Goal: Task Accomplishment & Management: Use online tool/utility

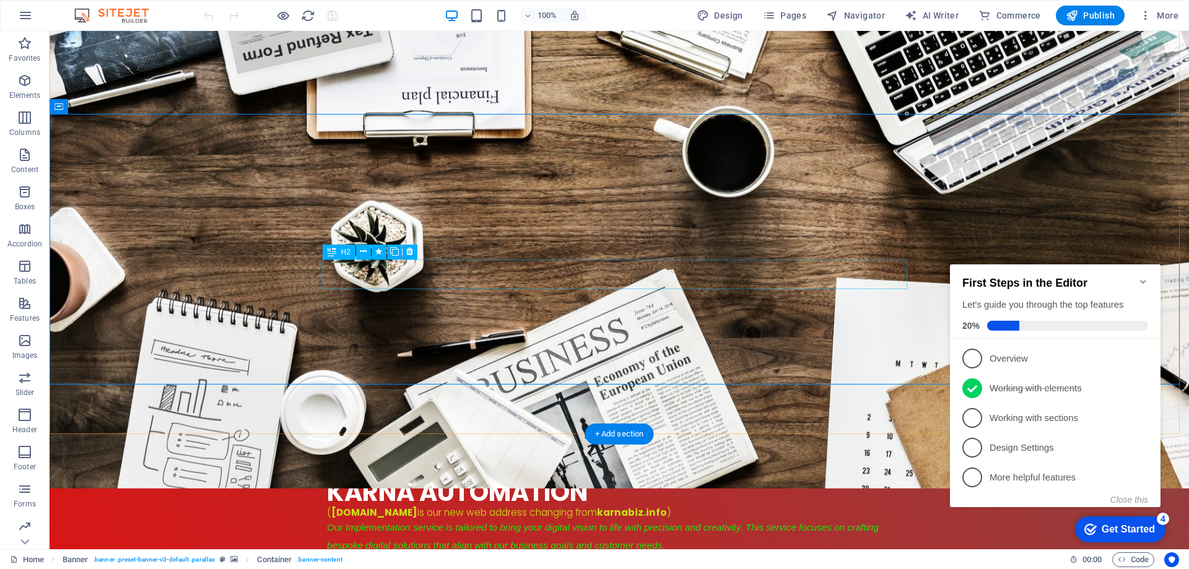
scroll to position [124, 0]
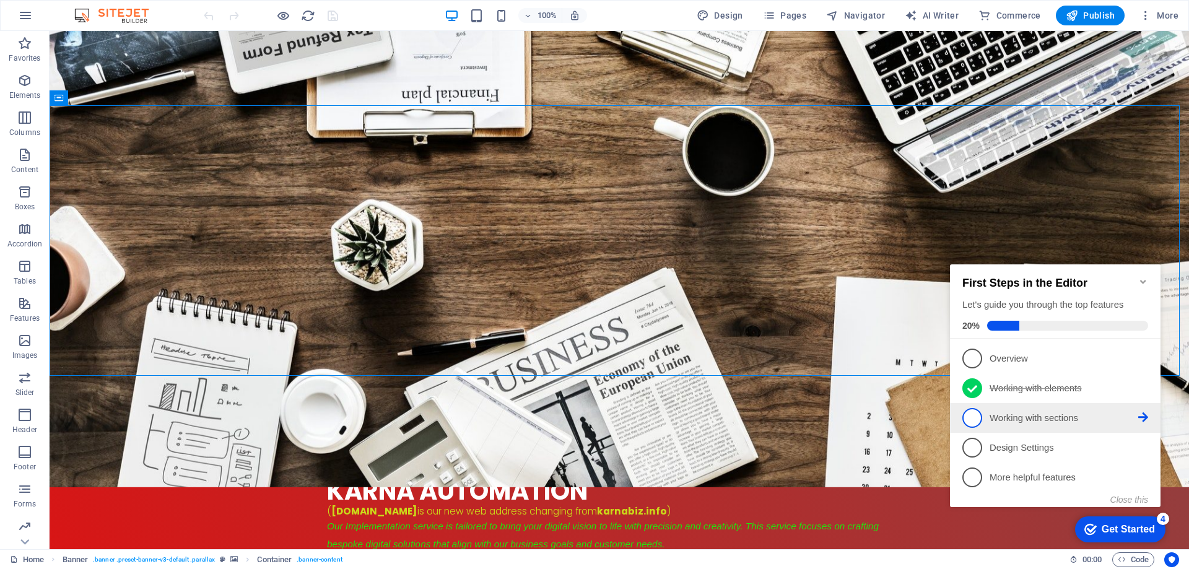
click at [1009, 422] on p "Working with sections - incomplete" at bounding box center [1064, 418] width 149 height 13
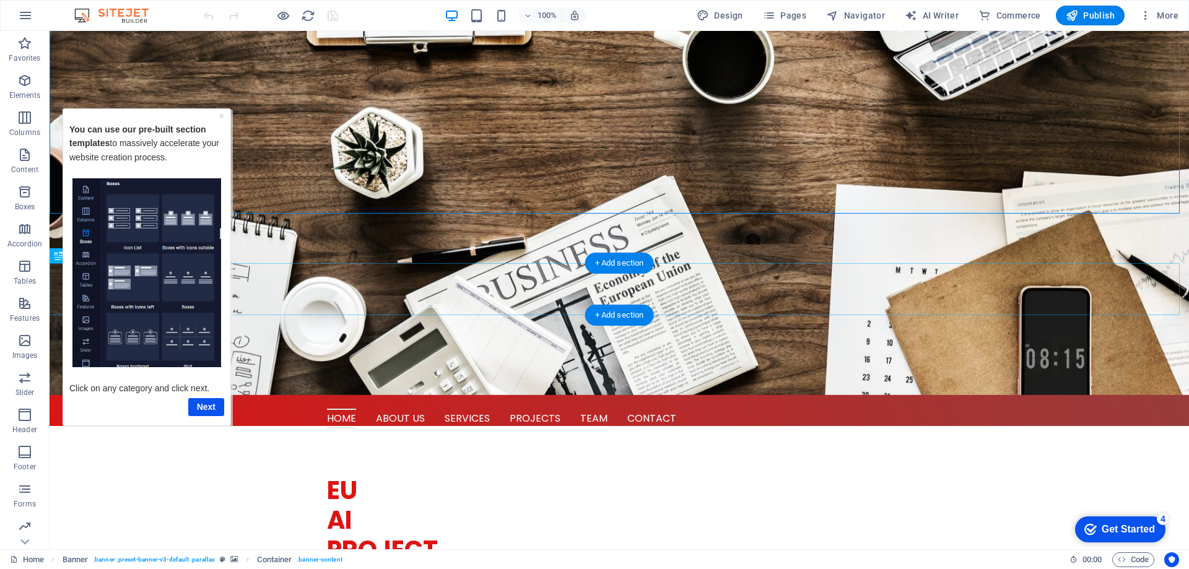
scroll to position [310, 0]
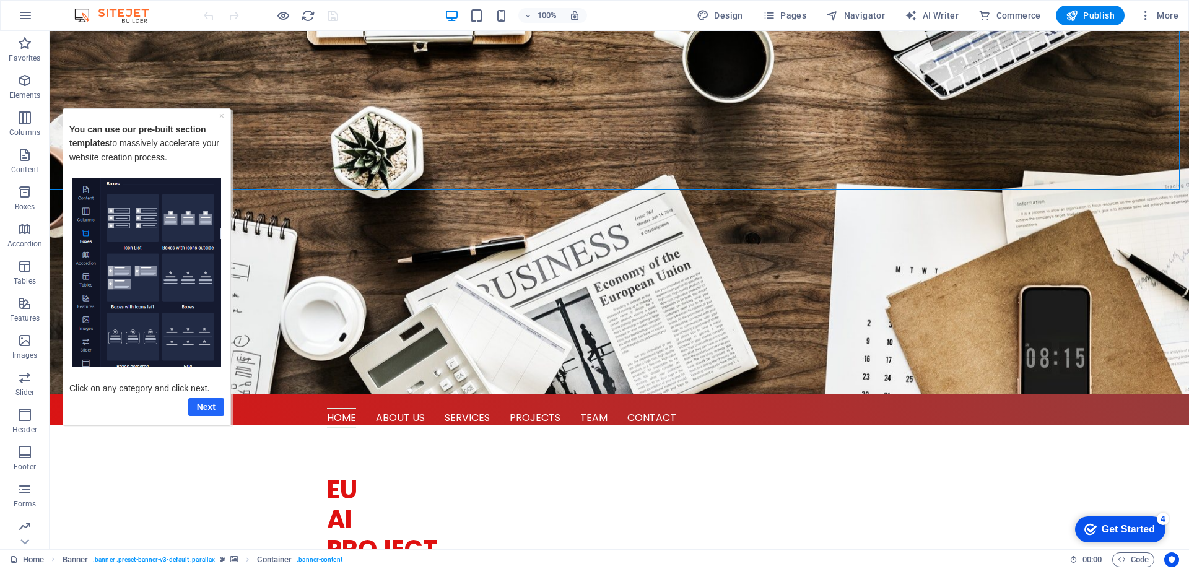
click at [206, 408] on link "Next" at bounding box center [206, 407] width 36 height 18
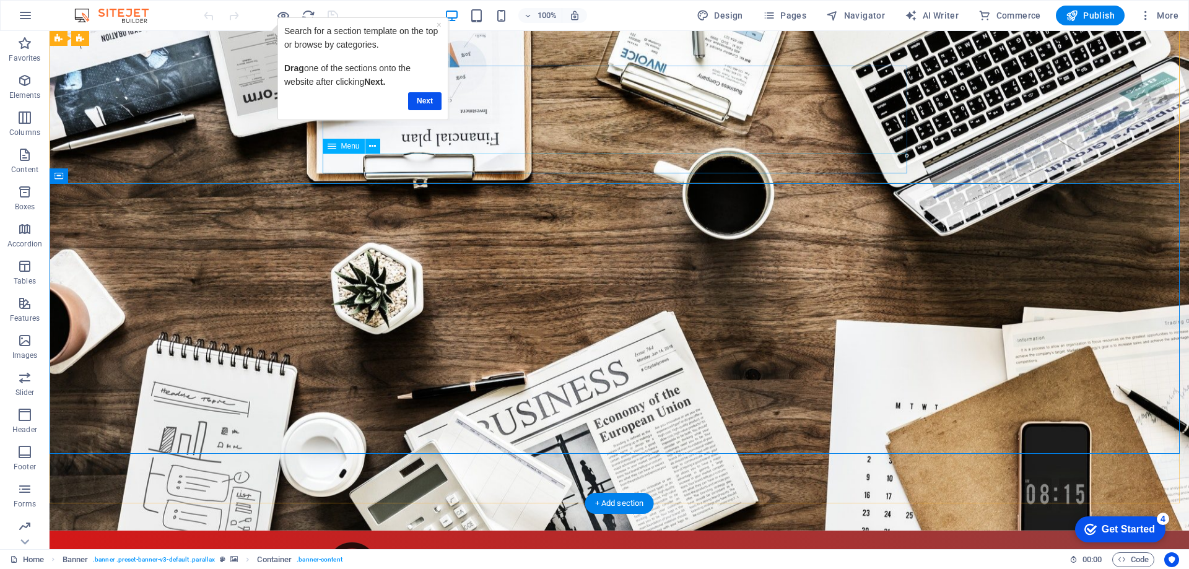
scroll to position [0, 0]
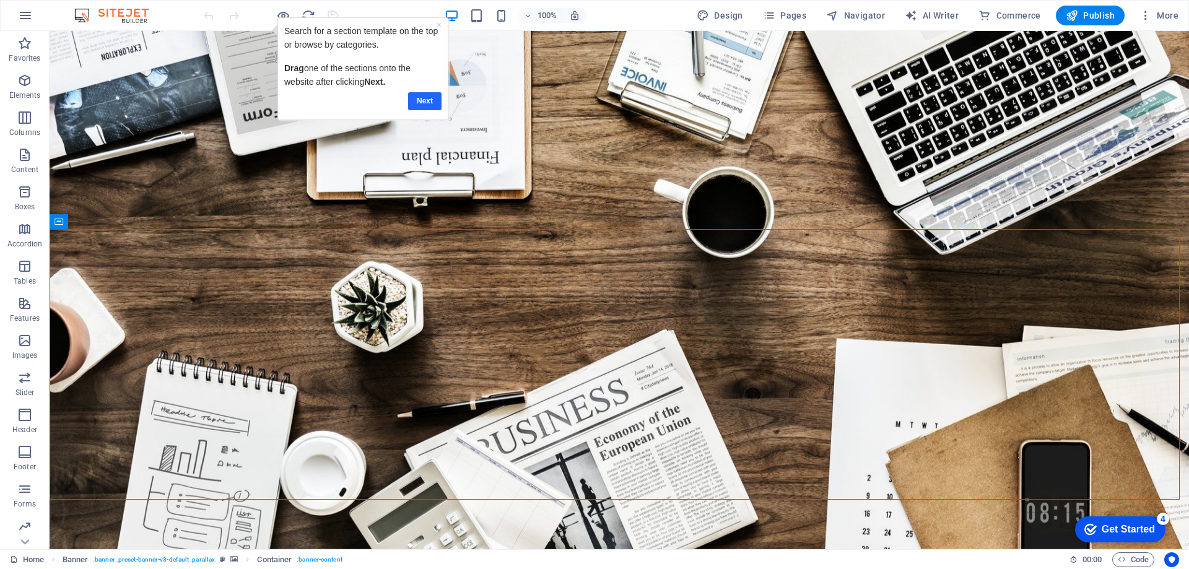
click at [431, 108] on link "Next" at bounding box center [424, 101] width 33 height 18
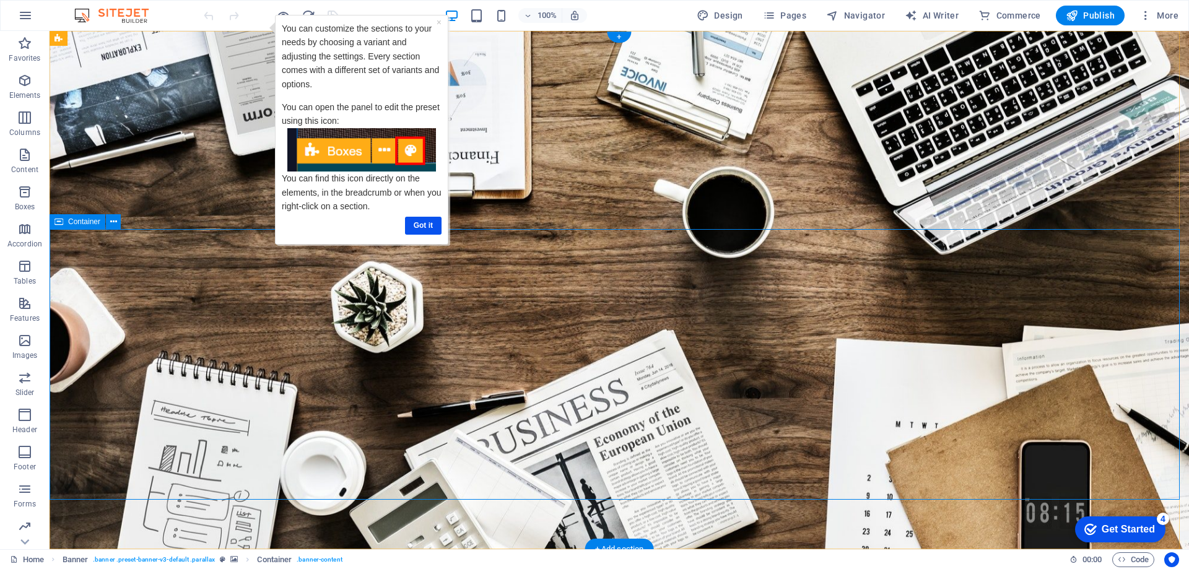
click at [414, 157] on img "Tooltip" at bounding box center [361, 150] width 149 height 44
click at [440, 225] on link "Got it" at bounding box center [423, 226] width 37 height 18
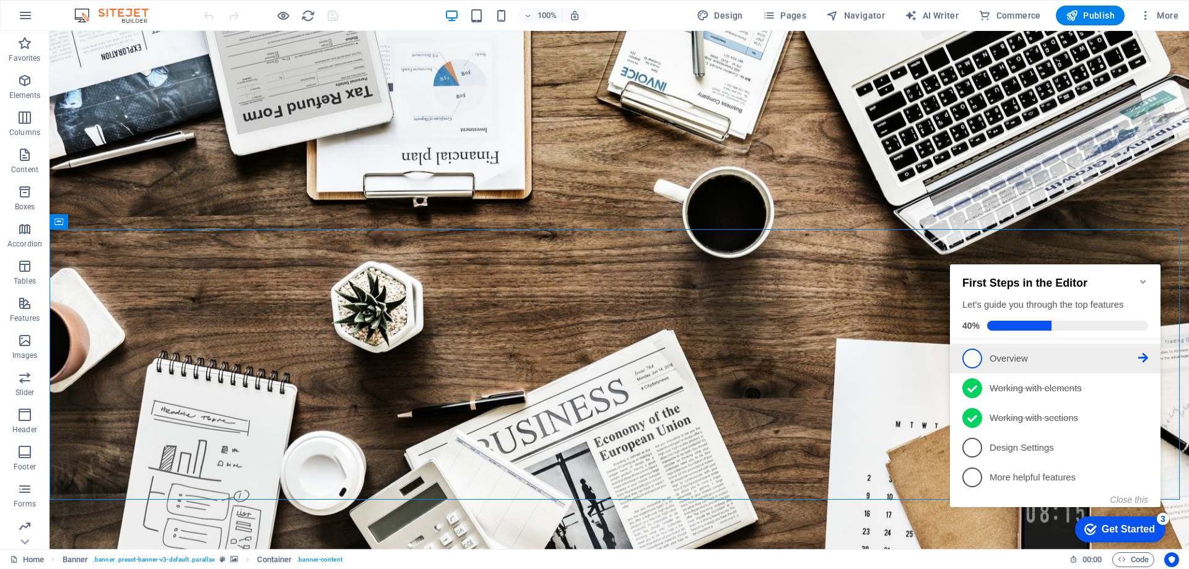
click at [974, 354] on span "1" at bounding box center [973, 359] width 20 height 20
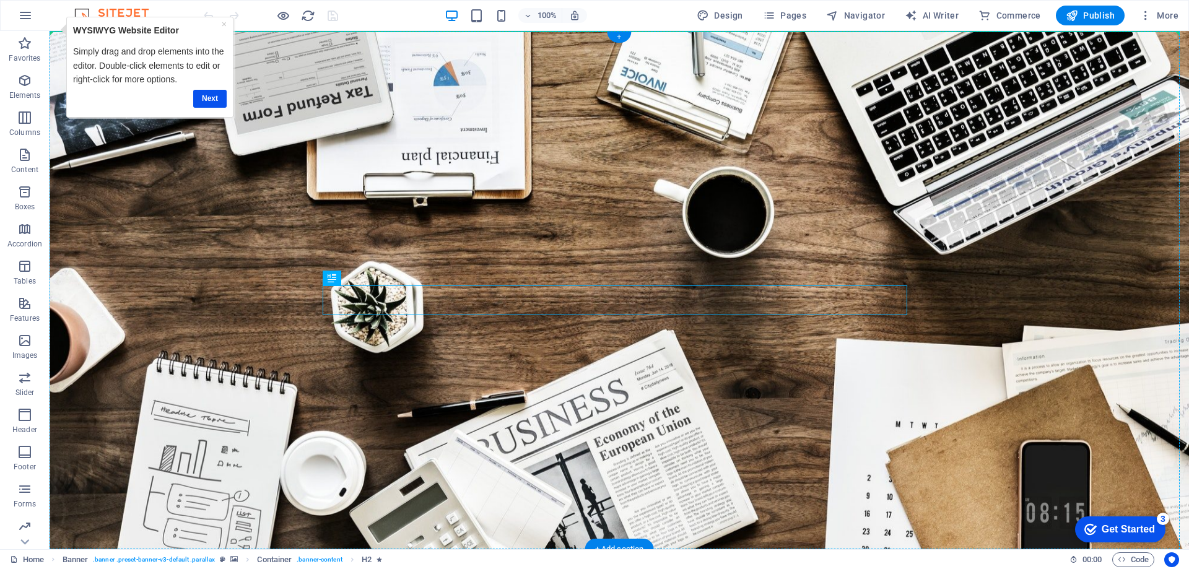
drag, startPoint x: 444, startPoint y: 294, endPoint x: 463, endPoint y: 255, distance: 43.5
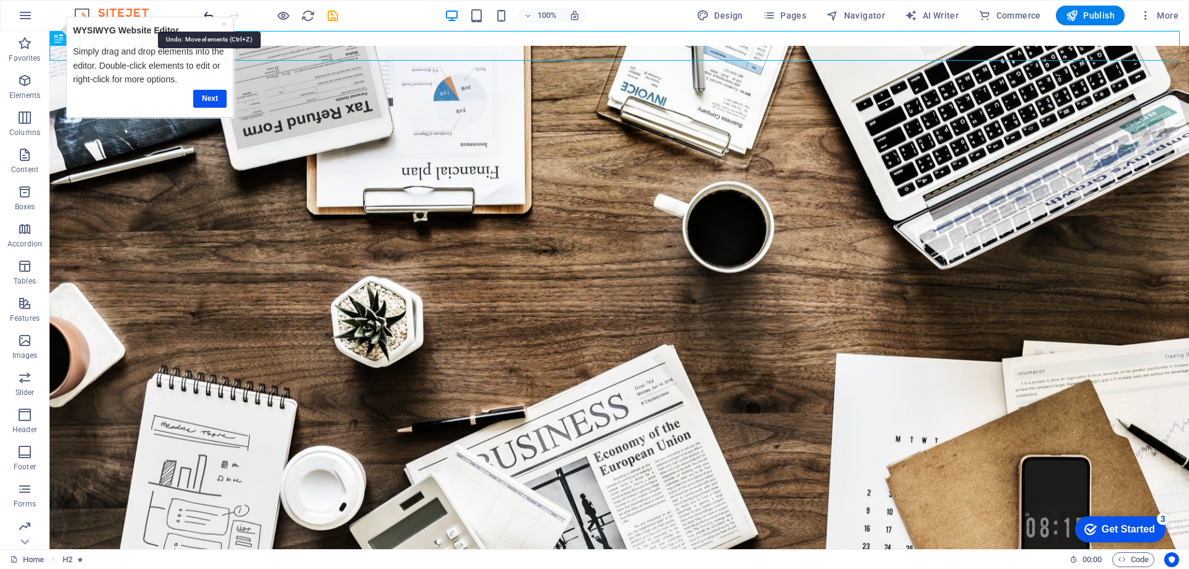
click at [212, 16] on icon "undo" at bounding box center [209, 16] width 14 height 14
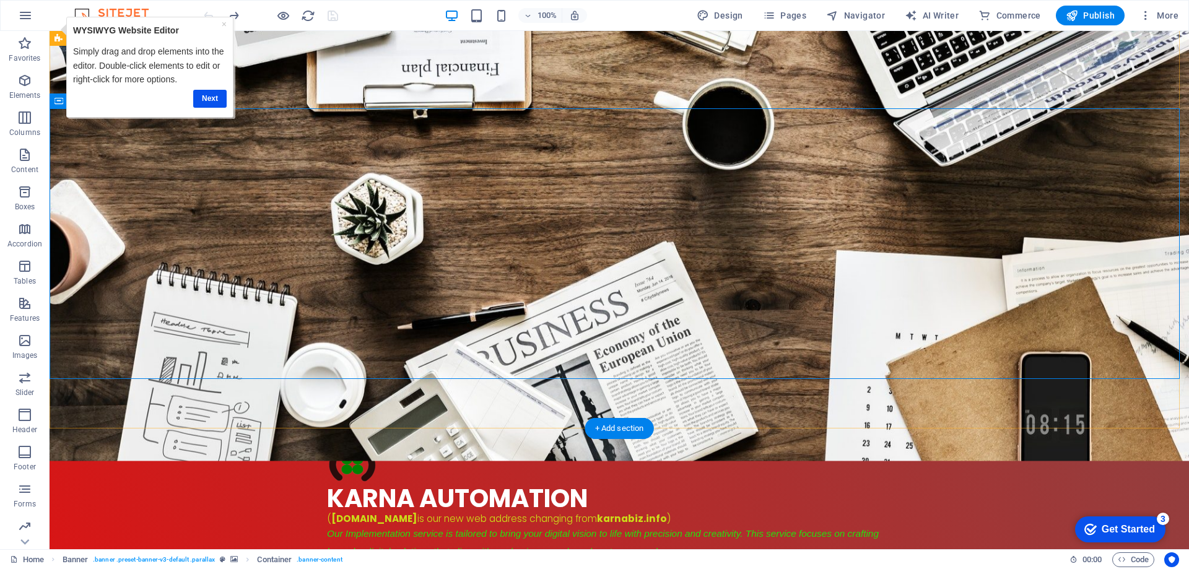
scroll to position [124, 0]
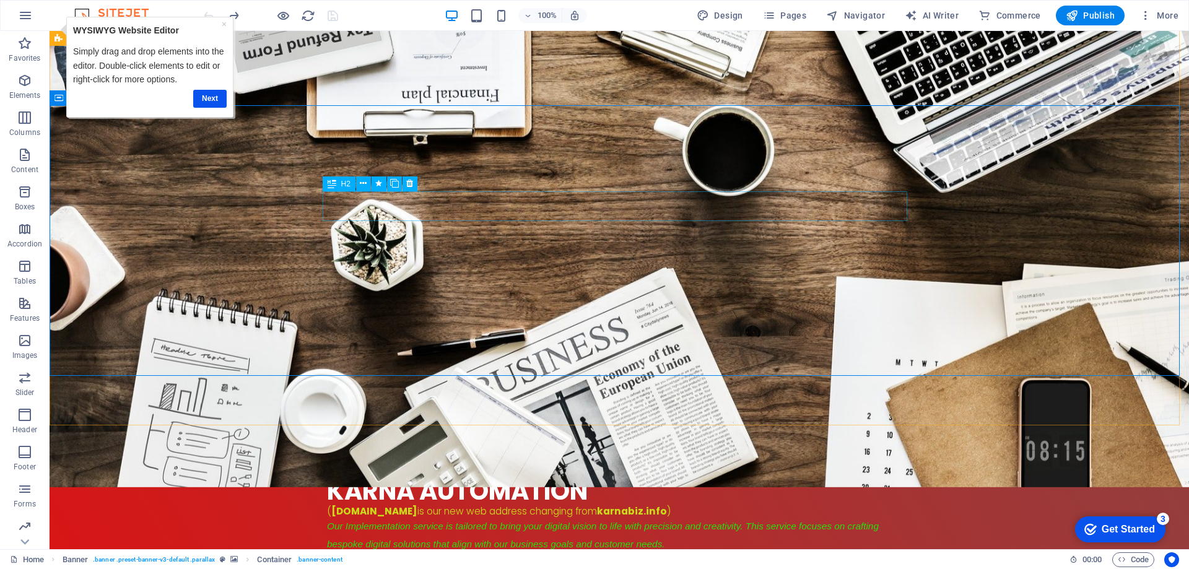
click at [419, 178] on div "H2" at bounding box center [374, 184] width 103 height 15
click at [364, 156] on icon at bounding box center [363, 153] width 7 height 13
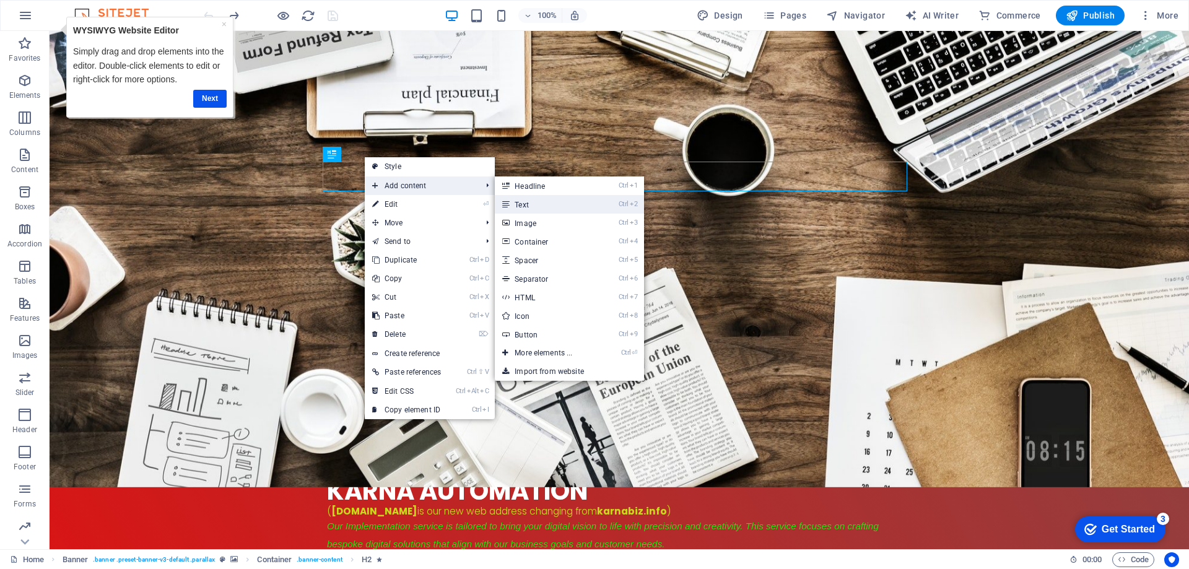
click at [537, 204] on link "Ctrl 2 Text" at bounding box center [546, 204] width 102 height 19
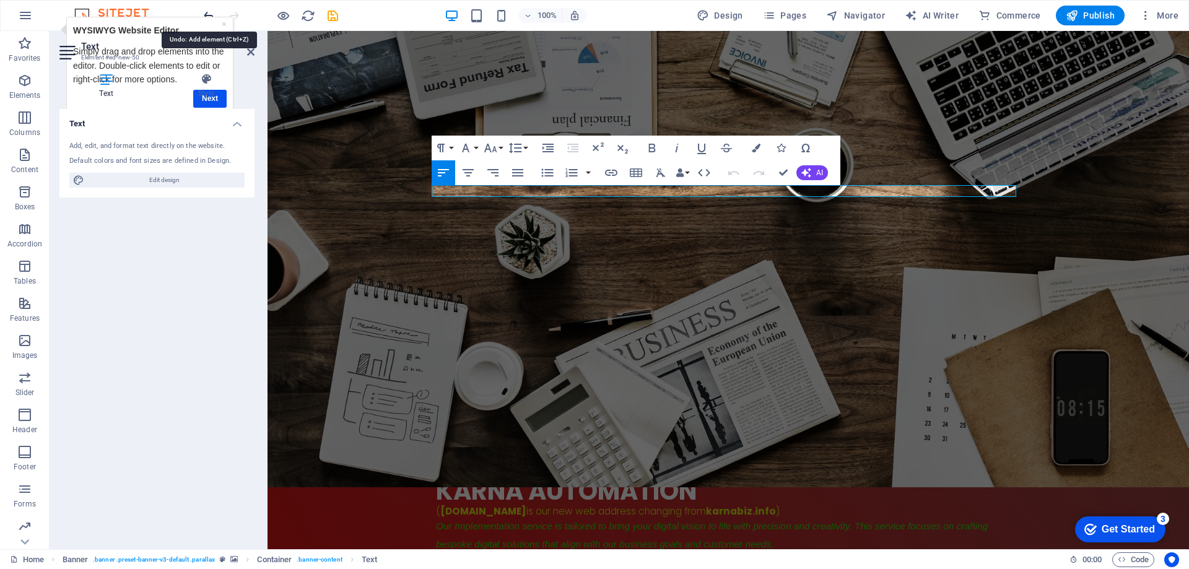
click at [211, 12] on icon "undo" at bounding box center [209, 16] width 14 height 14
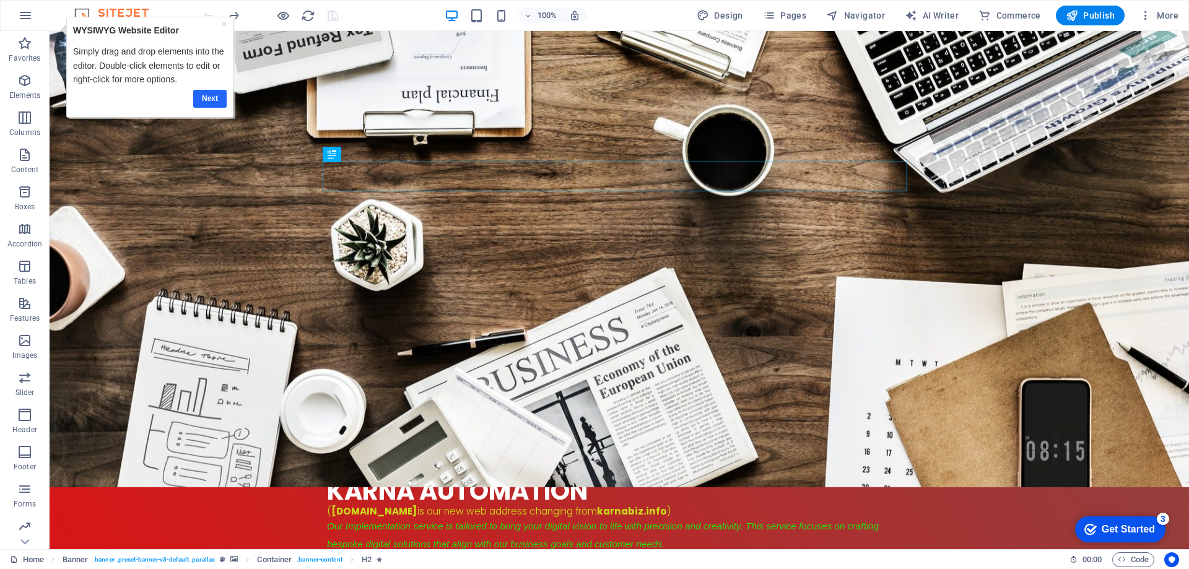
click at [209, 92] on link "Next" at bounding box center [209, 99] width 33 height 18
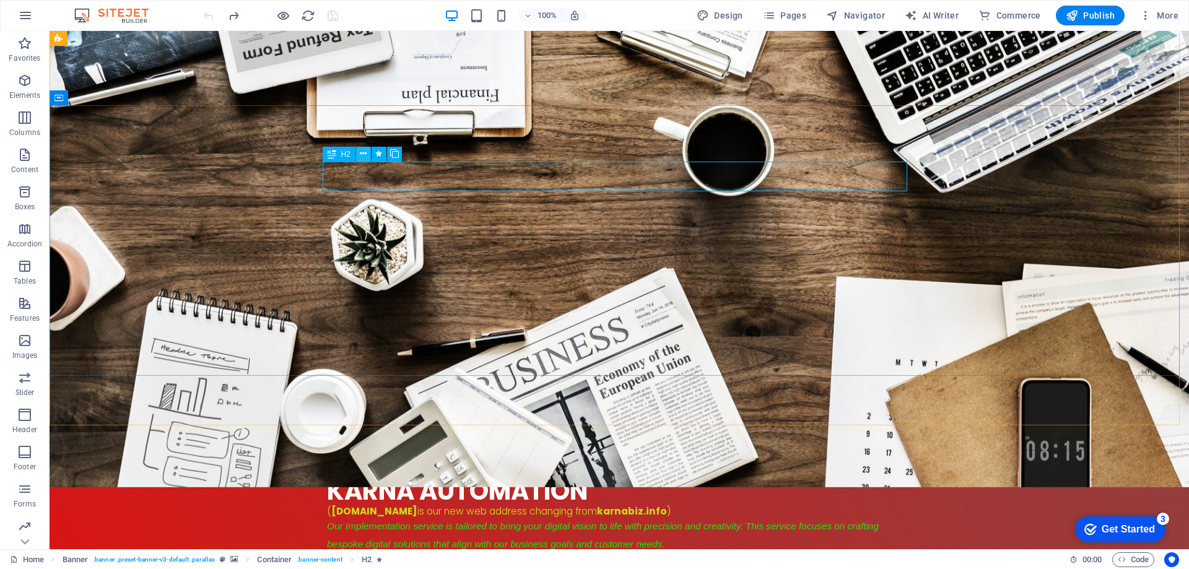
click at [366, 153] on icon at bounding box center [363, 153] width 7 height 13
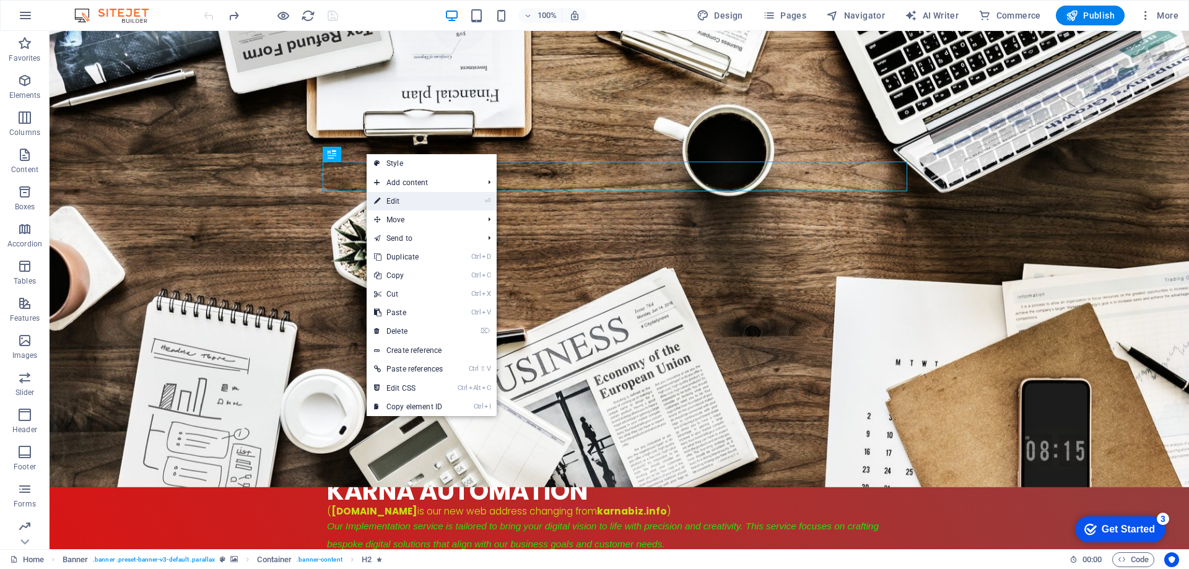
click at [403, 198] on link "⏎ Edit" at bounding box center [409, 201] width 84 height 19
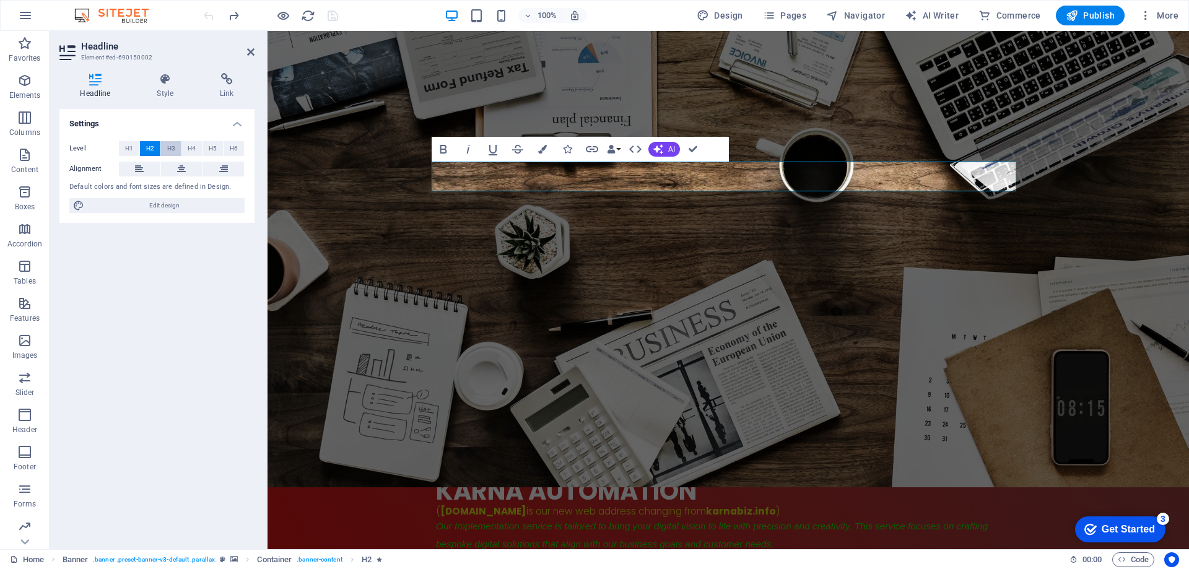
click at [171, 150] on span "H3" at bounding box center [171, 148] width 8 height 15
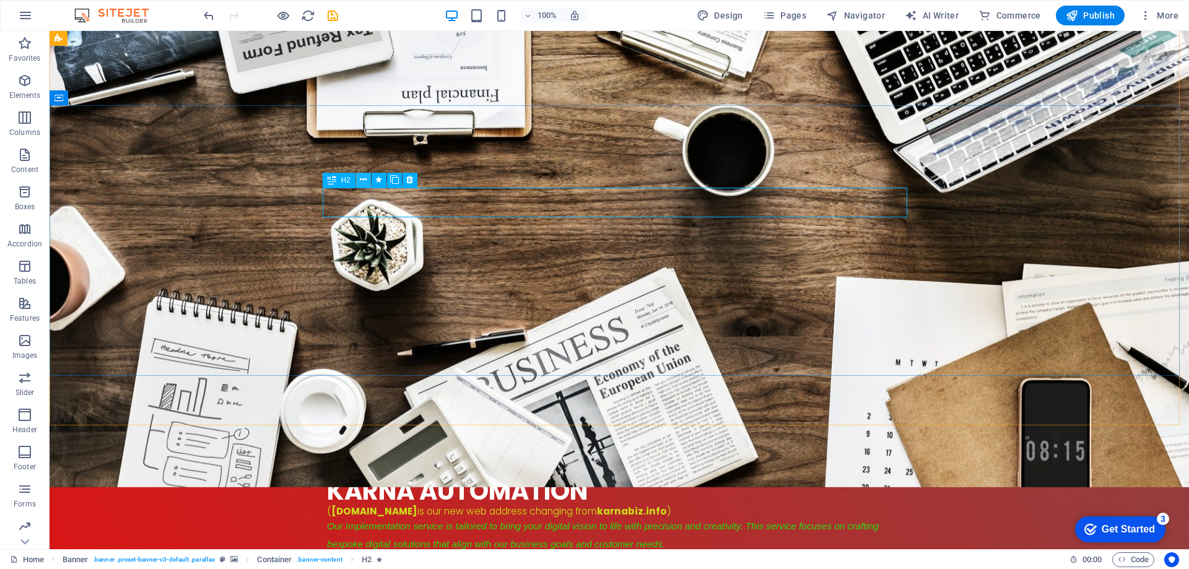
click at [362, 174] on icon at bounding box center [363, 179] width 7 height 13
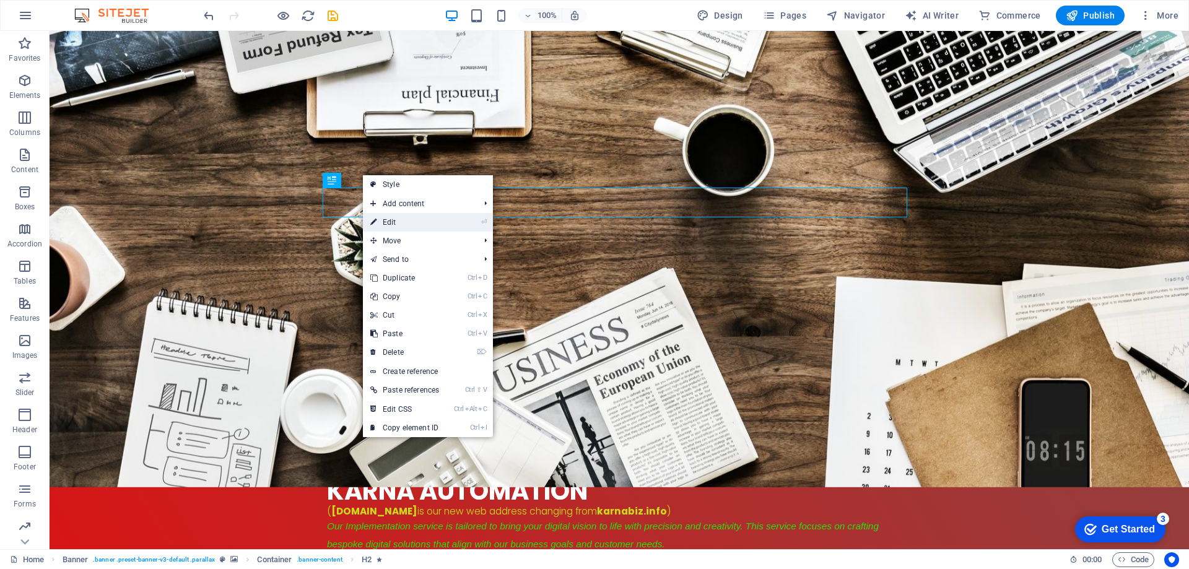
click at [400, 220] on link "⏎ Edit" at bounding box center [405, 222] width 84 height 19
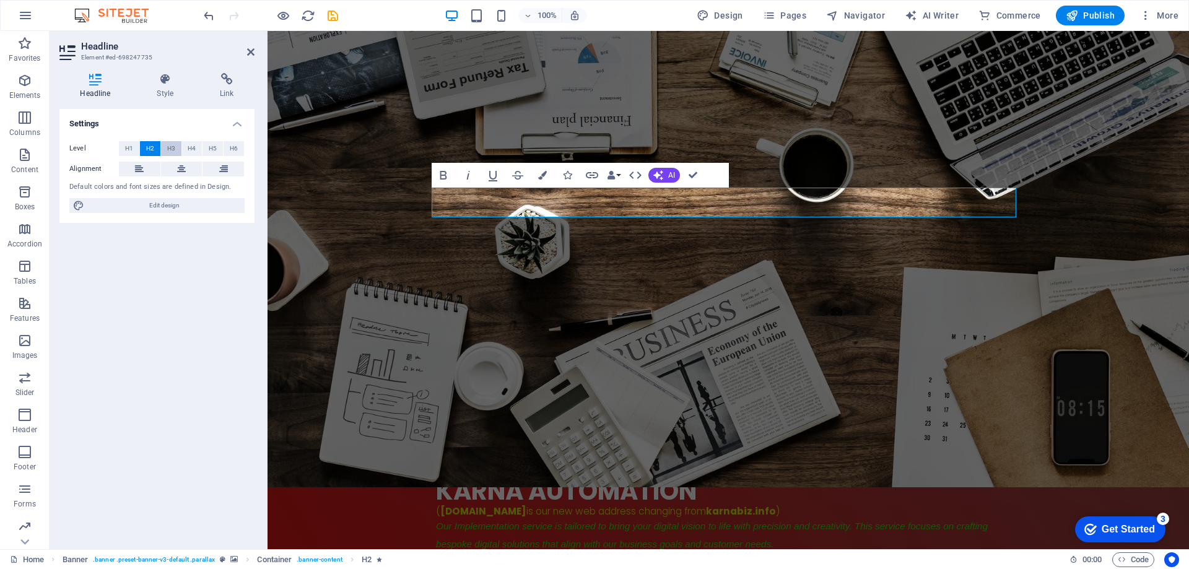
click at [169, 151] on span "H3" at bounding box center [171, 148] width 8 height 15
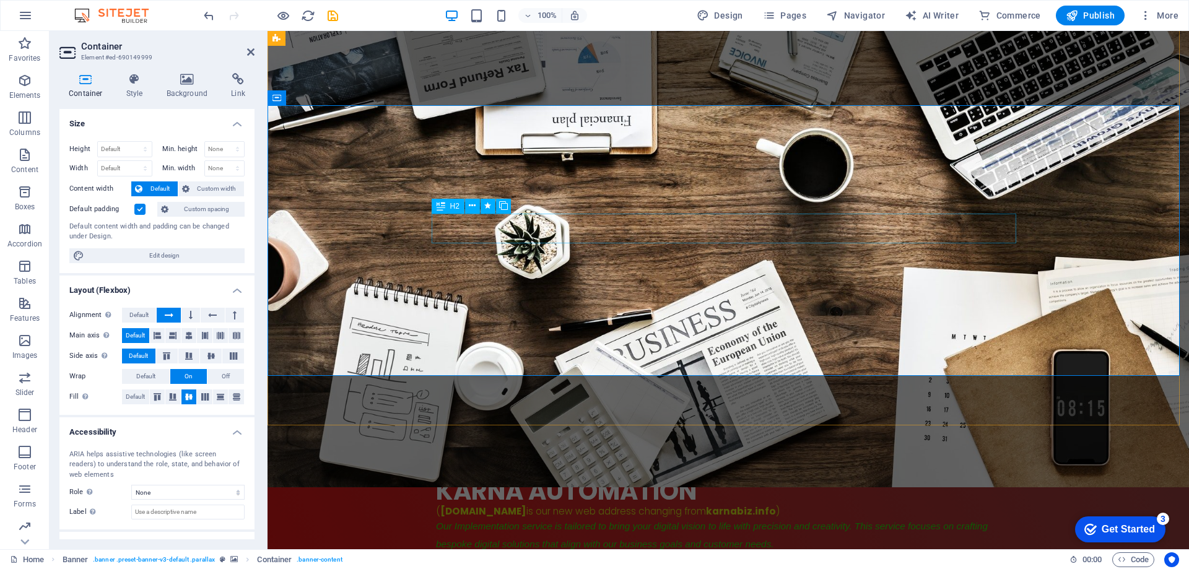
click at [473, 204] on icon at bounding box center [472, 205] width 7 height 13
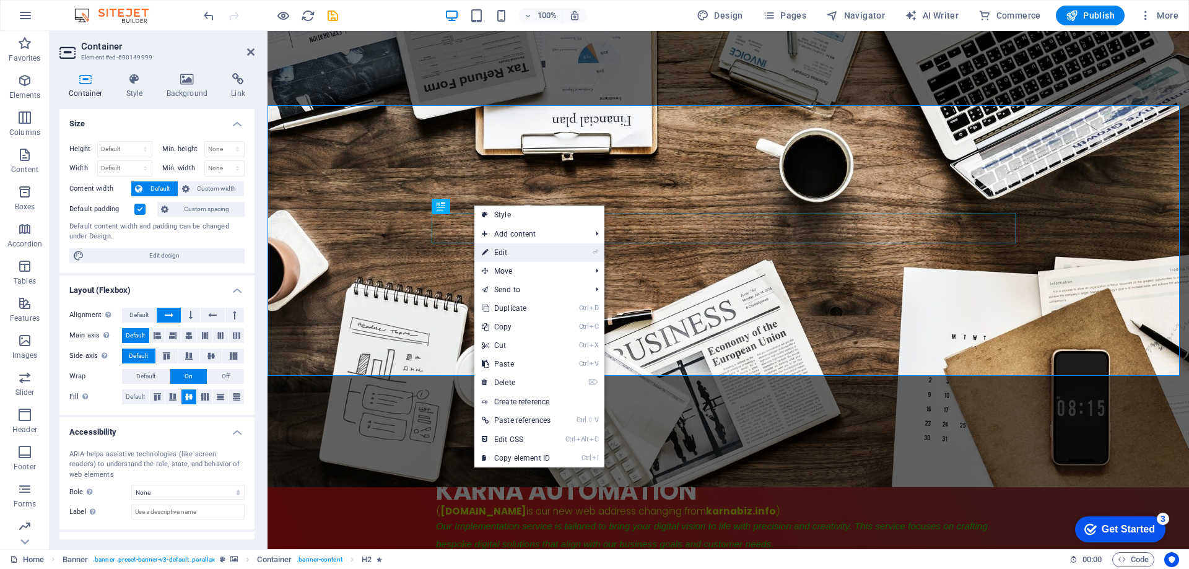
click at [497, 251] on link "⏎ Edit" at bounding box center [517, 252] width 84 height 19
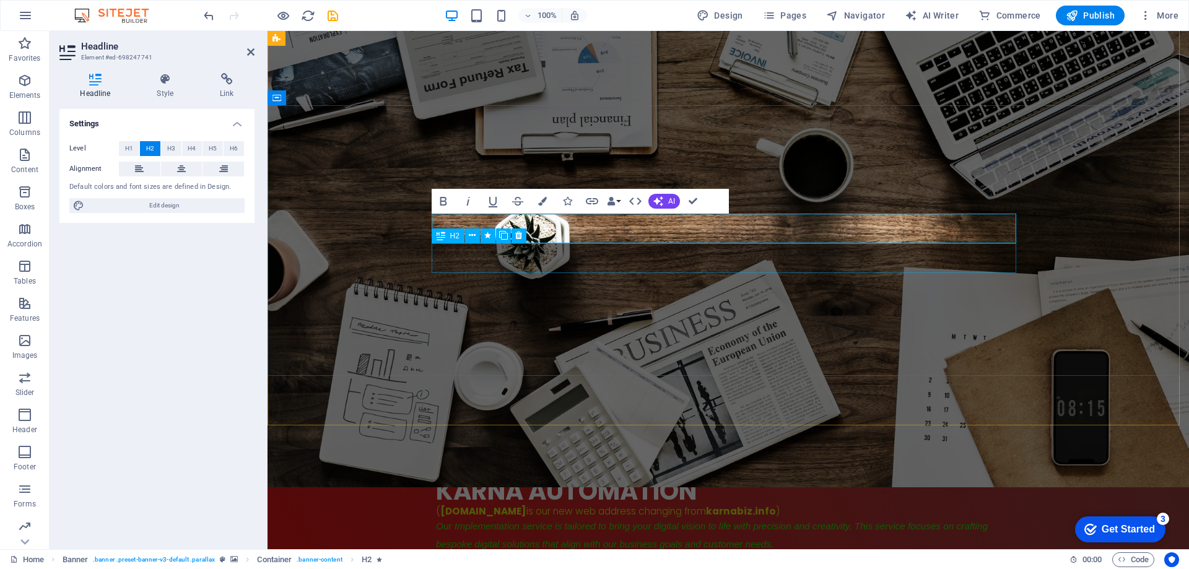
click at [458, 236] on span "H2" at bounding box center [454, 235] width 9 height 7
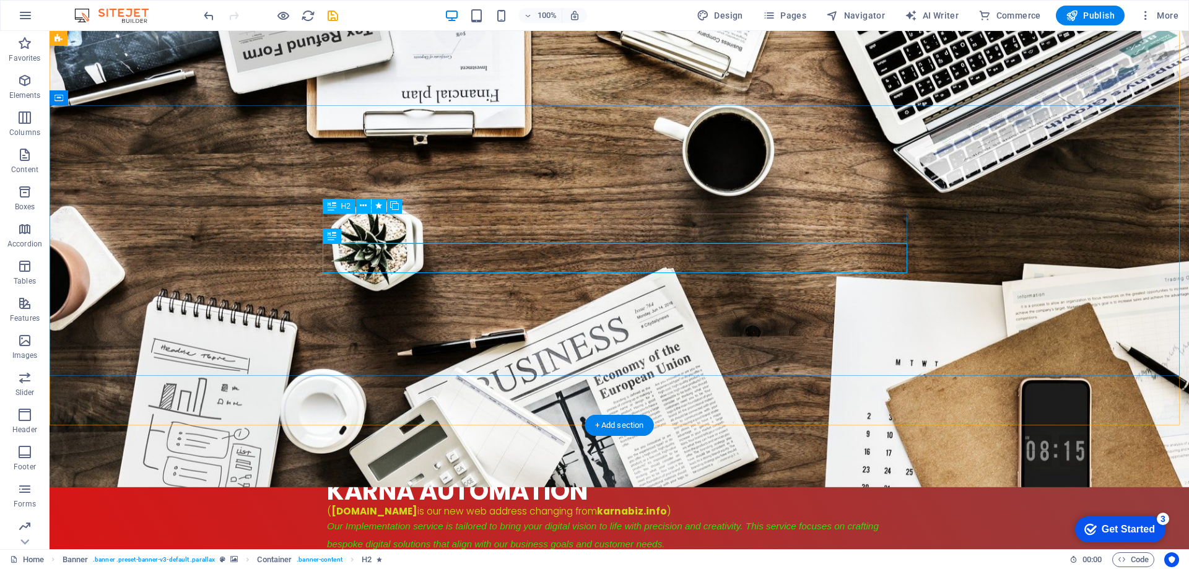
click at [364, 205] on icon at bounding box center [363, 205] width 7 height 13
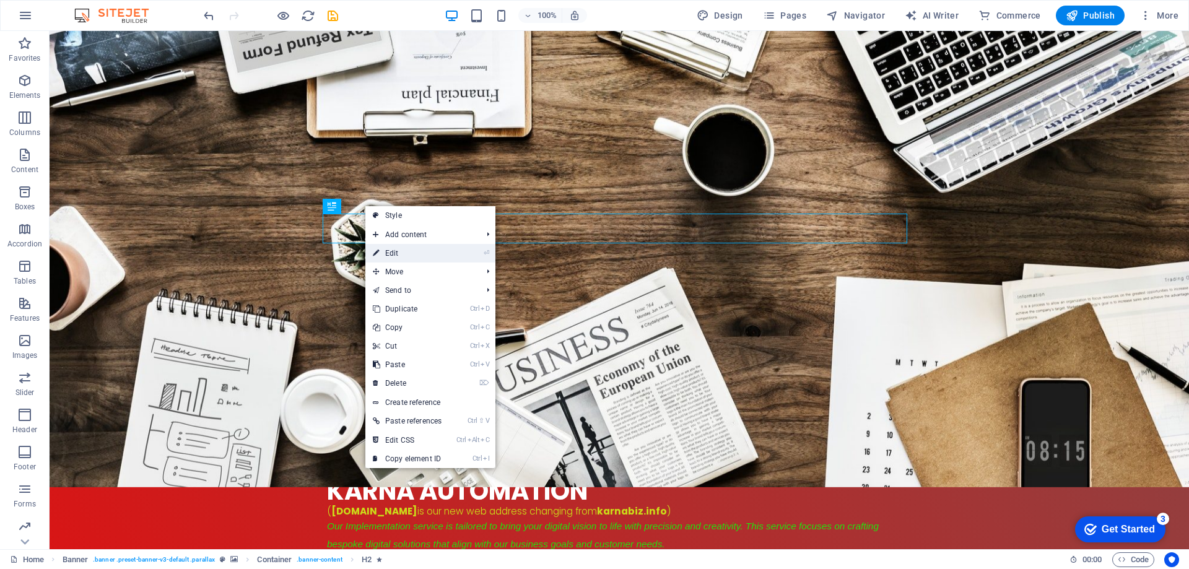
click at [418, 245] on link "⏎ Edit" at bounding box center [408, 253] width 84 height 19
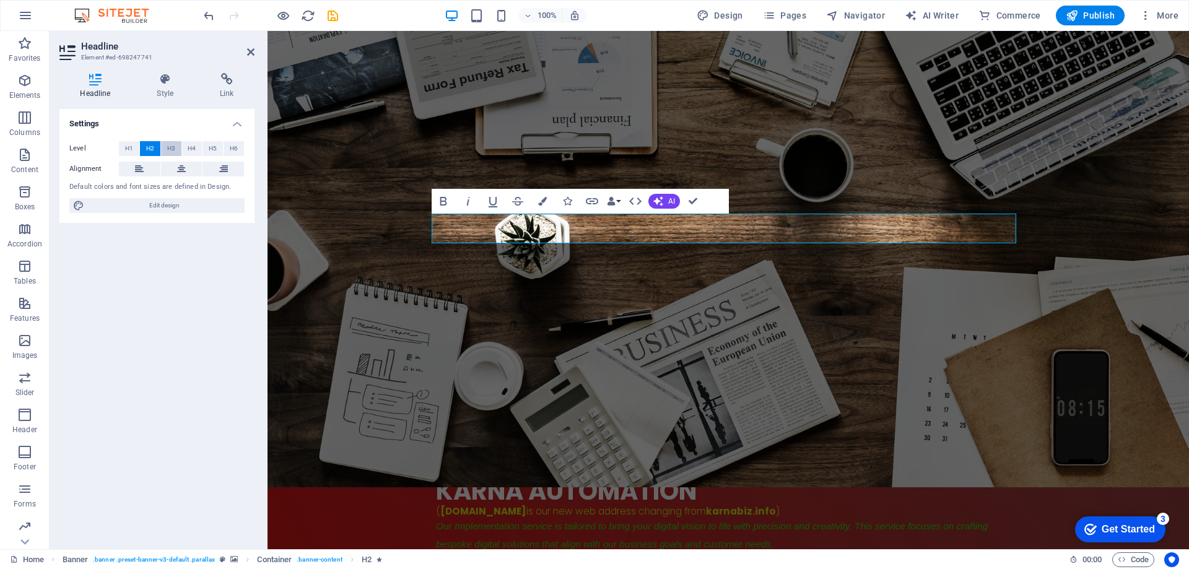
click at [167, 151] on span "H3" at bounding box center [171, 148] width 8 height 15
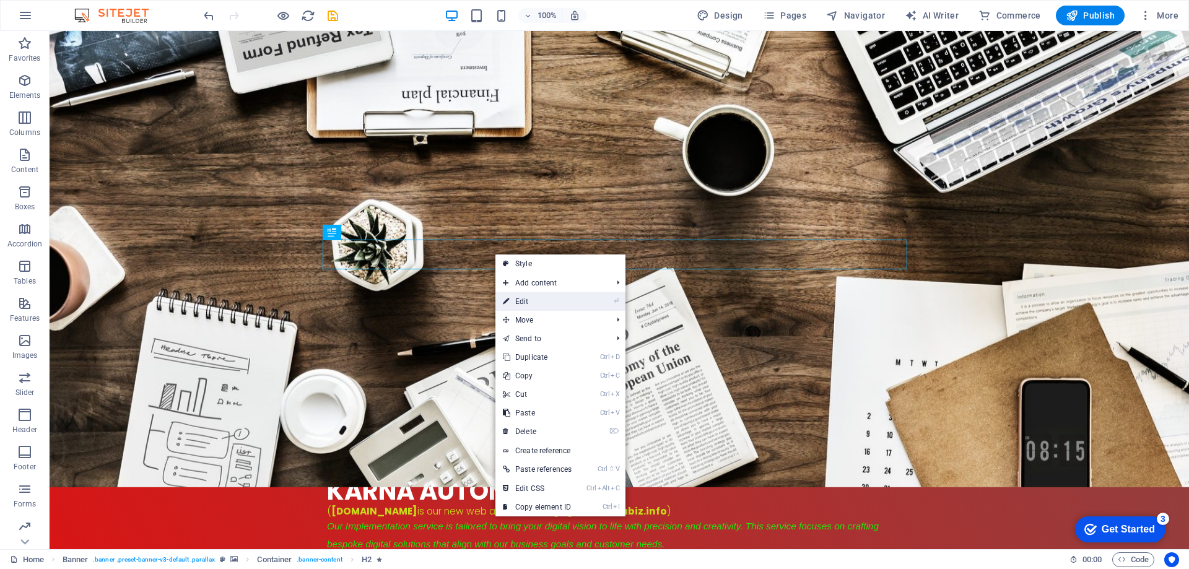
click at [525, 307] on link "⏎ Edit" at bounding box center [538, 301] width 84 height 19
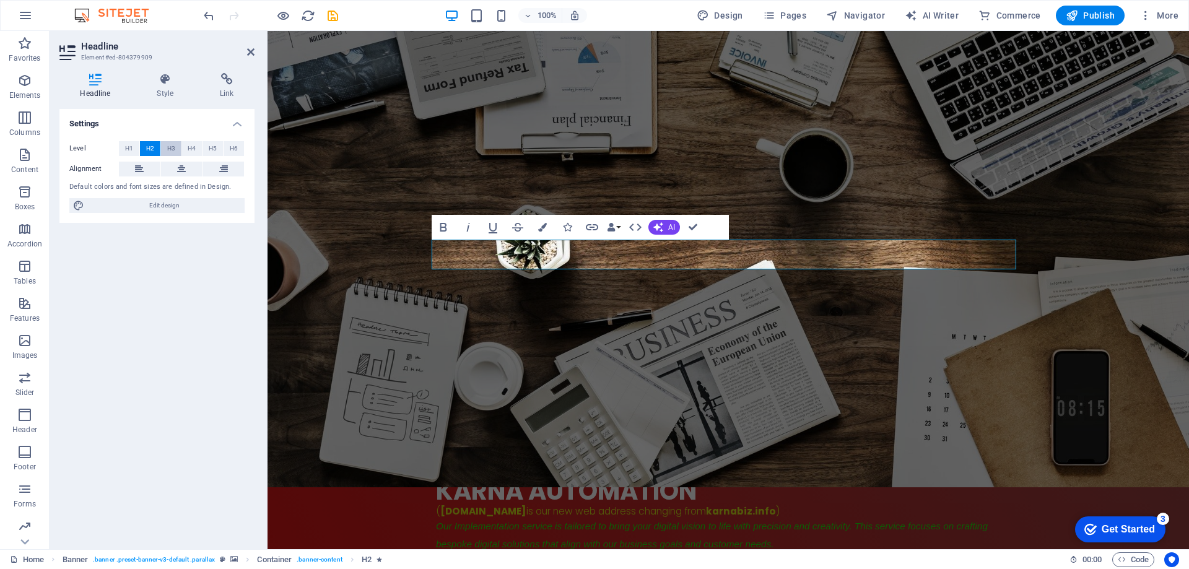
click at [171, 149] on span "H3" at bounding box center [171, 148] width 8 height 15
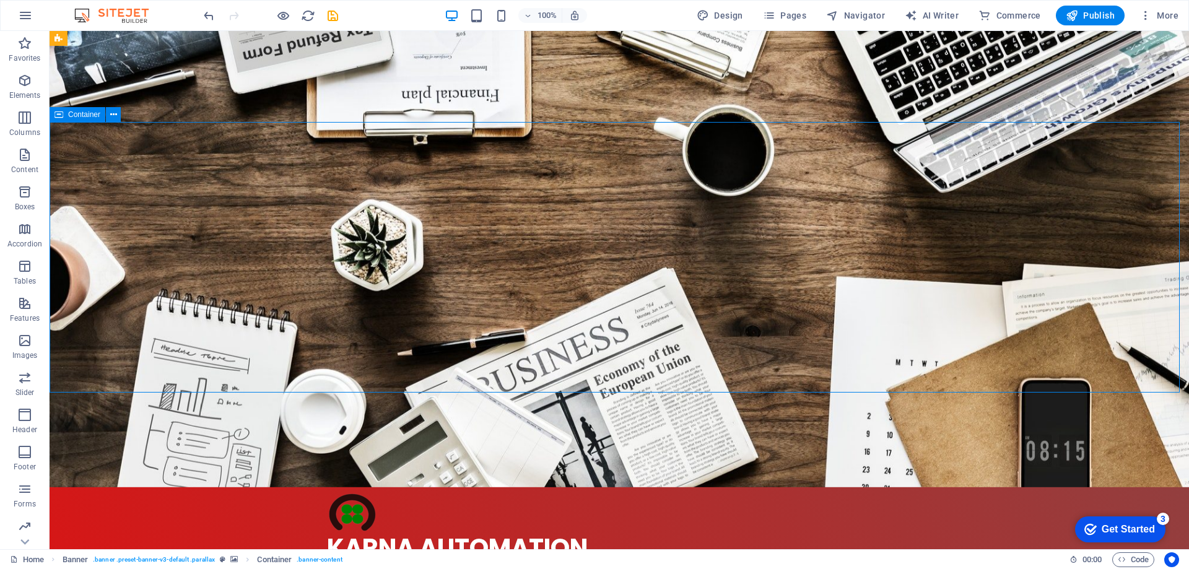
scroll to position [0, 0]
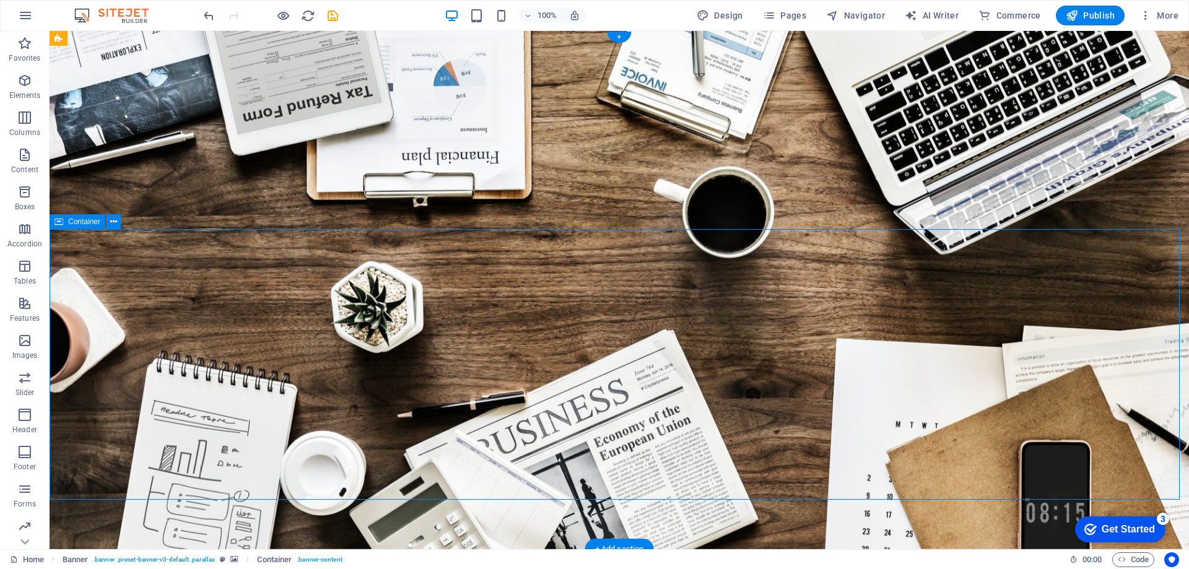
click at [113, 224] on icon at bounding box center [113, 222] width 7 height 13
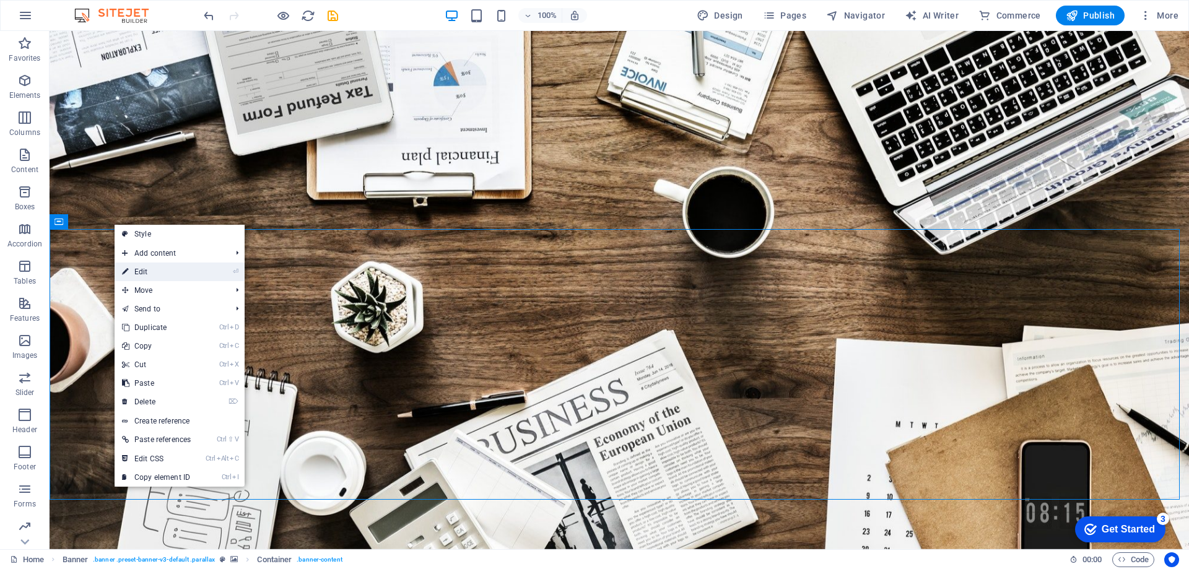
click at [133, 278] on link "⏎ Edit" at bounding box center [157, 272] width 84 height 19
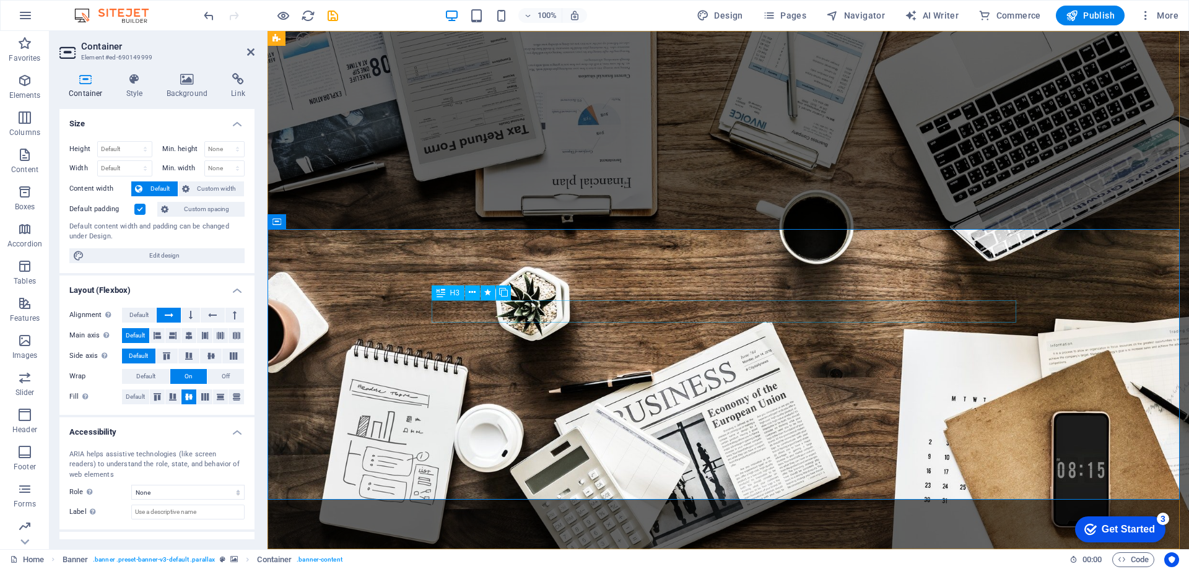
click at [330, 16] on icon "save" at bounding box center [333, 16] width 14 height 14
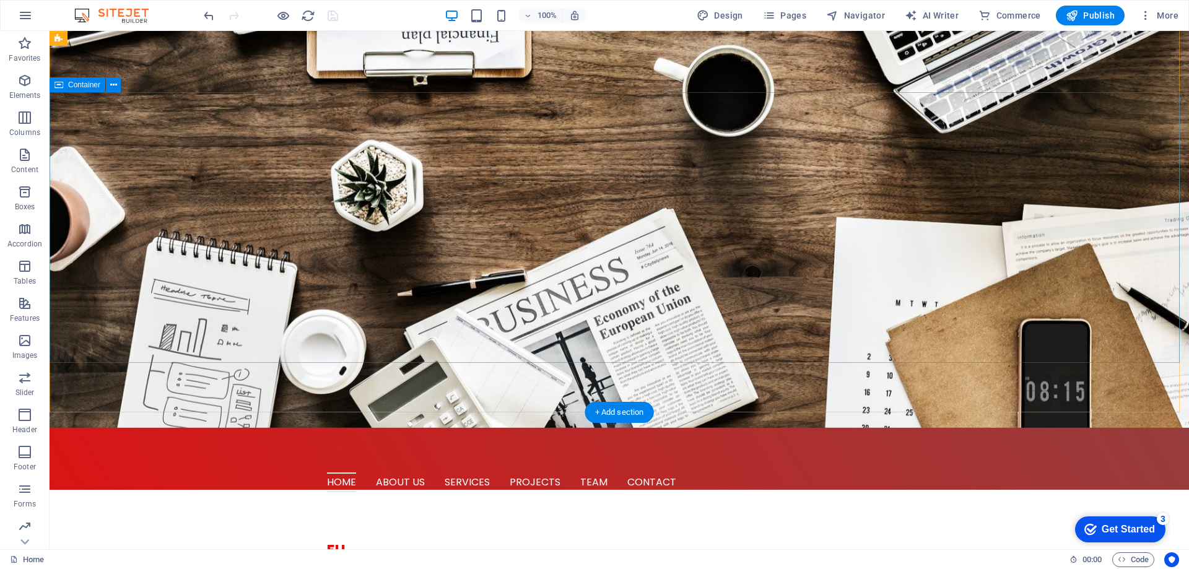
scroll to position [248, 0]
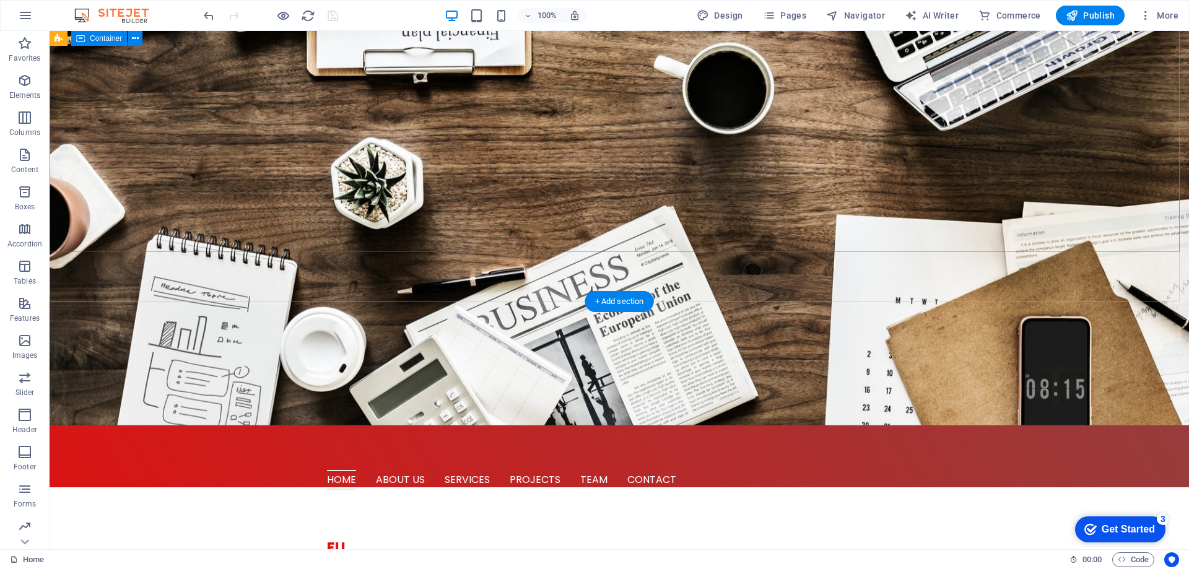
click at [132, 38] on icon at bounding box center [135, 38] width 7 height 13
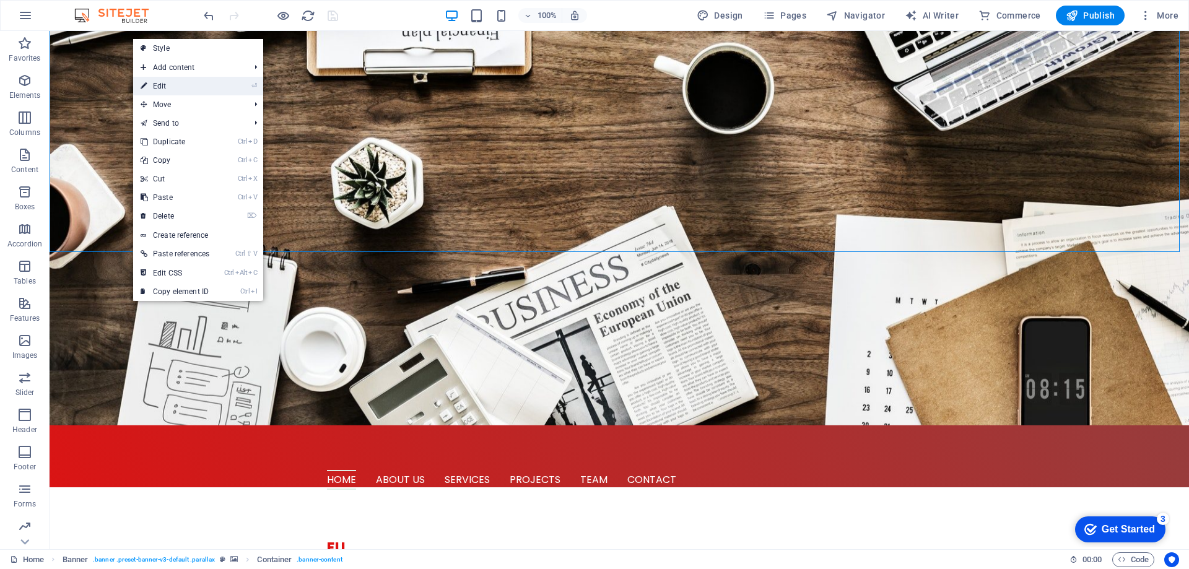
click at [156, 90] on link "⏎ Edit" at bounding box center [175, 86] width 84 height 19
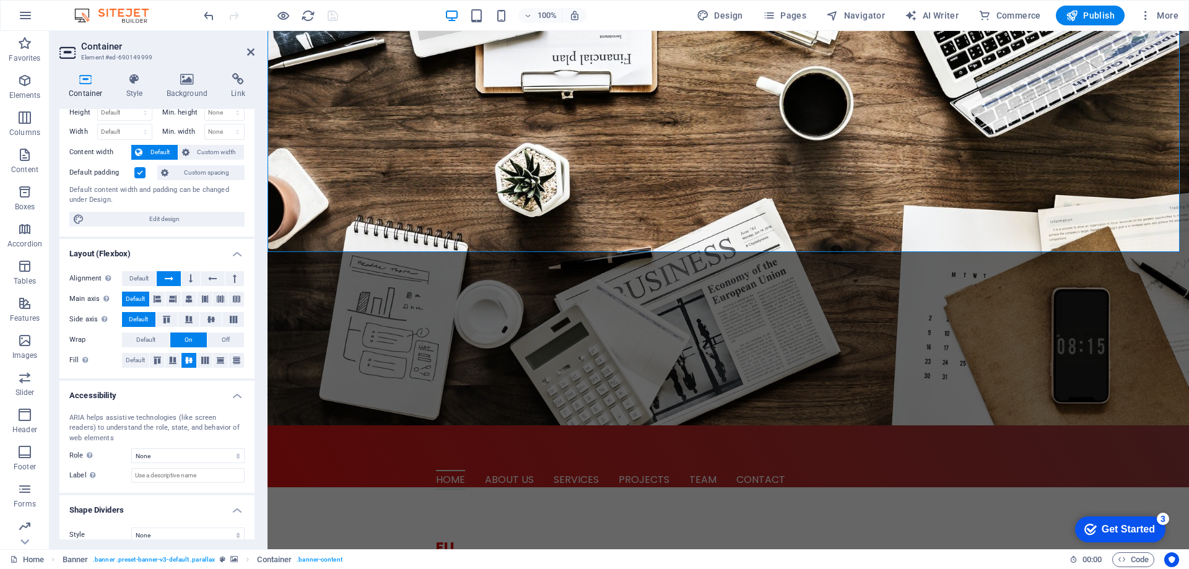
scroll to position [50, 0]
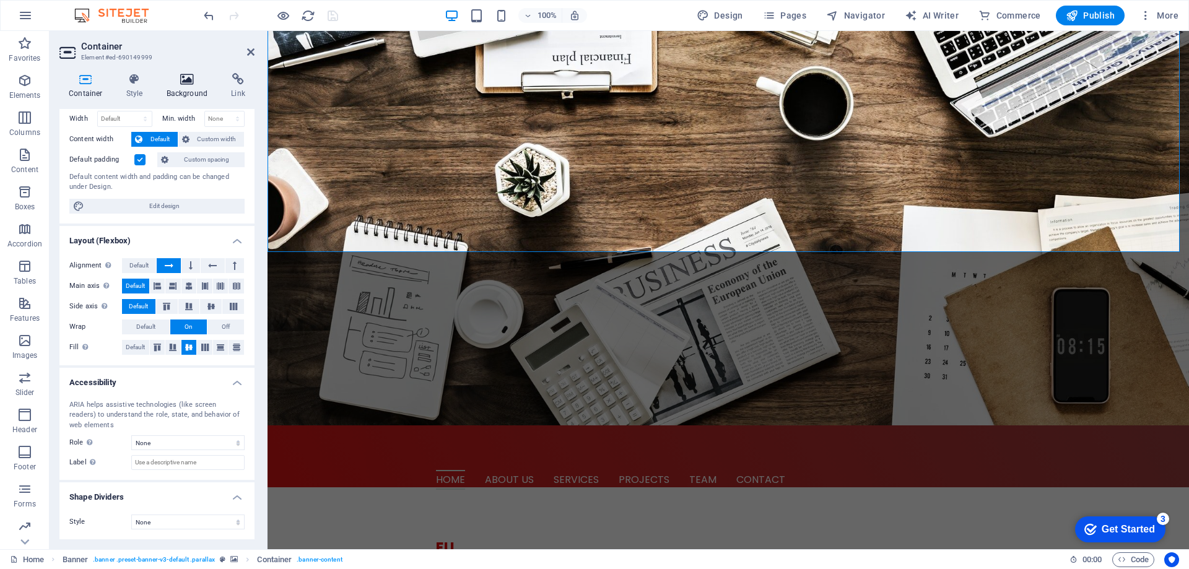
click at [187, 87] on h4 "Background" at bounding box center [189, 86] width 65 height 26
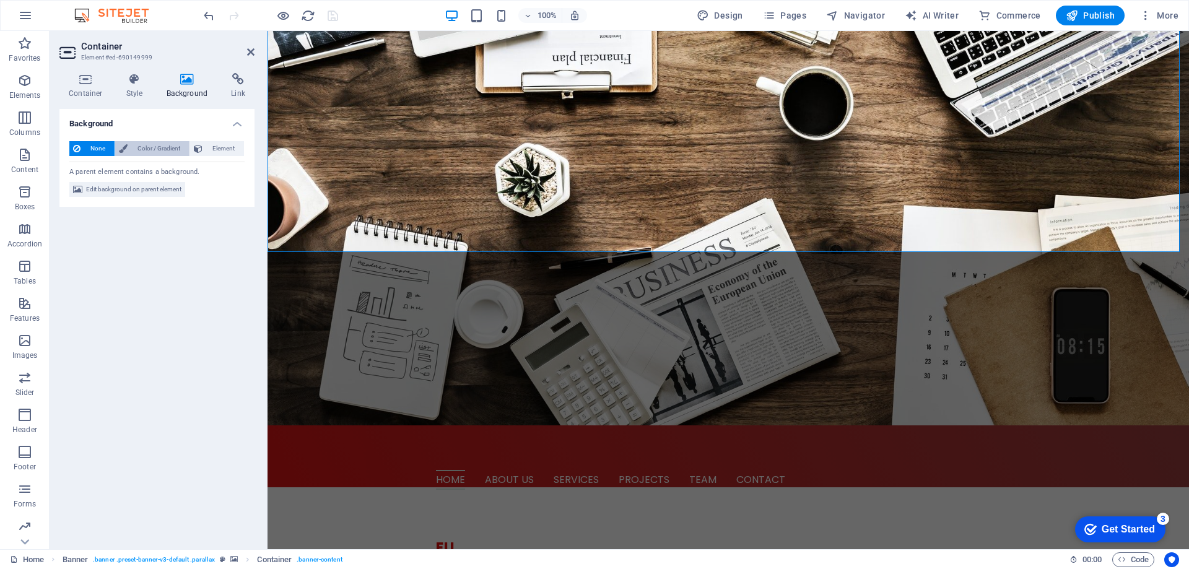
click at [179, 147] on span "Color / Gradient" at bounding box center [158, 148] width 55 height 15
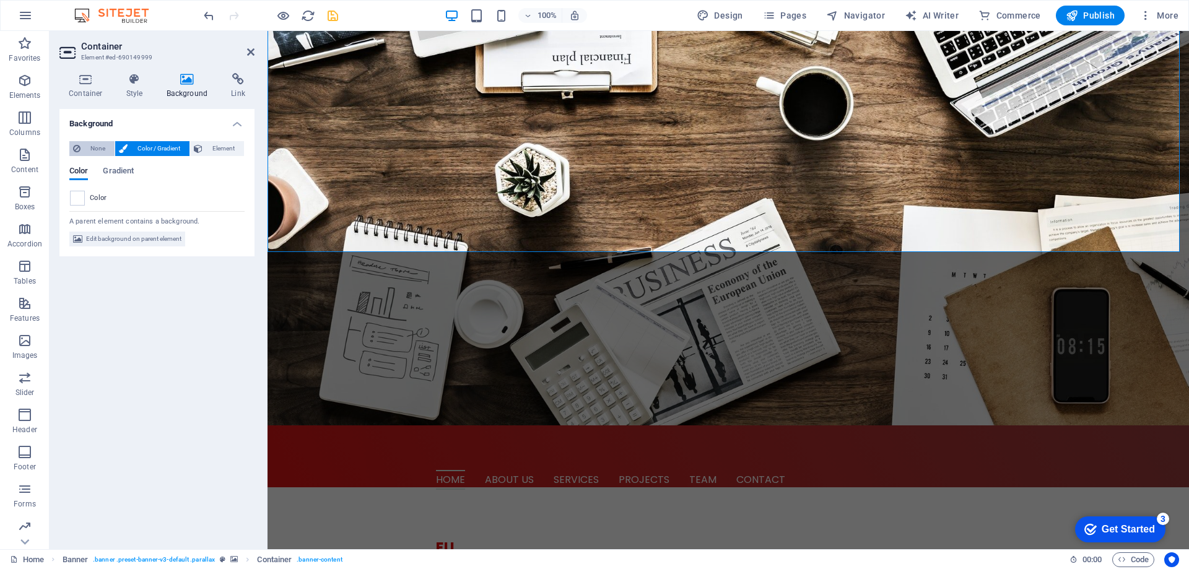
click at [90, 151] on span "None" at bounding box center [97, 148] width 27 height 15
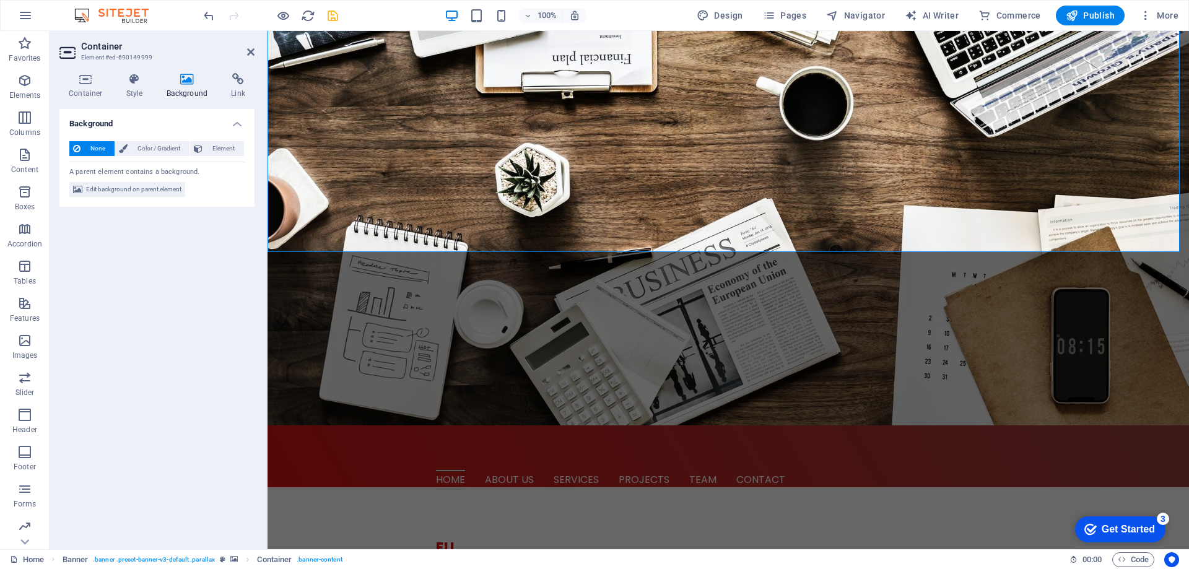
click at [94, 147] on span "None" at bounding box center [97, 148] width 27 height 15
drag, startPoint x: 224, startPoint y: 151, endPoint x: 226, endPoint y: 125, distance: 26.7
click at [226, 125] on li "Background None Color / Gradient Element Stretch background to full-width Color…" at bounding box center [156, 158] width 195 height 99
click at [224, 146] on span "Element" at bounding box center [223, 148] width 34 height 15
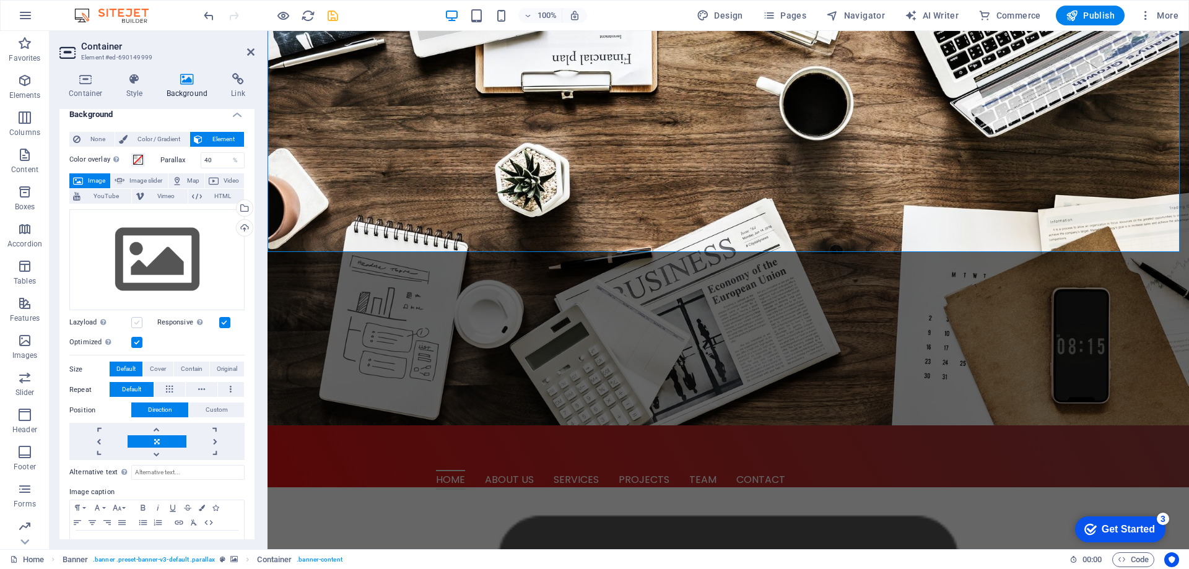
scroll to position [0, 0]
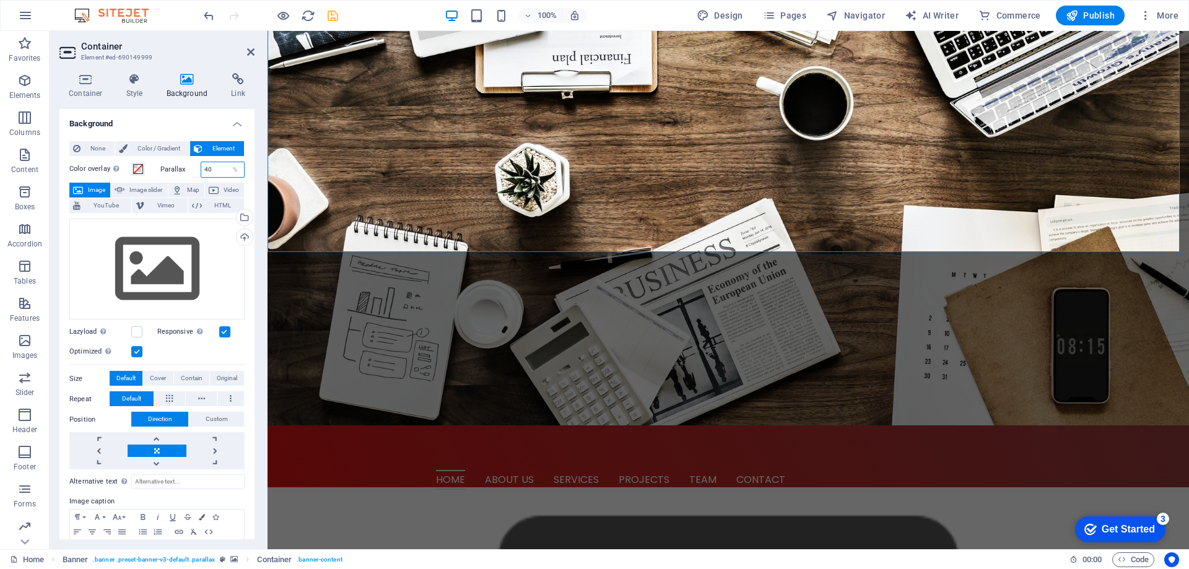
click at [214, 171] on input "40" at bounding box center [222, 169] width 43 height 15
drag, startPoint x: 535, startPoint y: 61, endPoint x: 753, endPoint y: 59, distance: 218.1
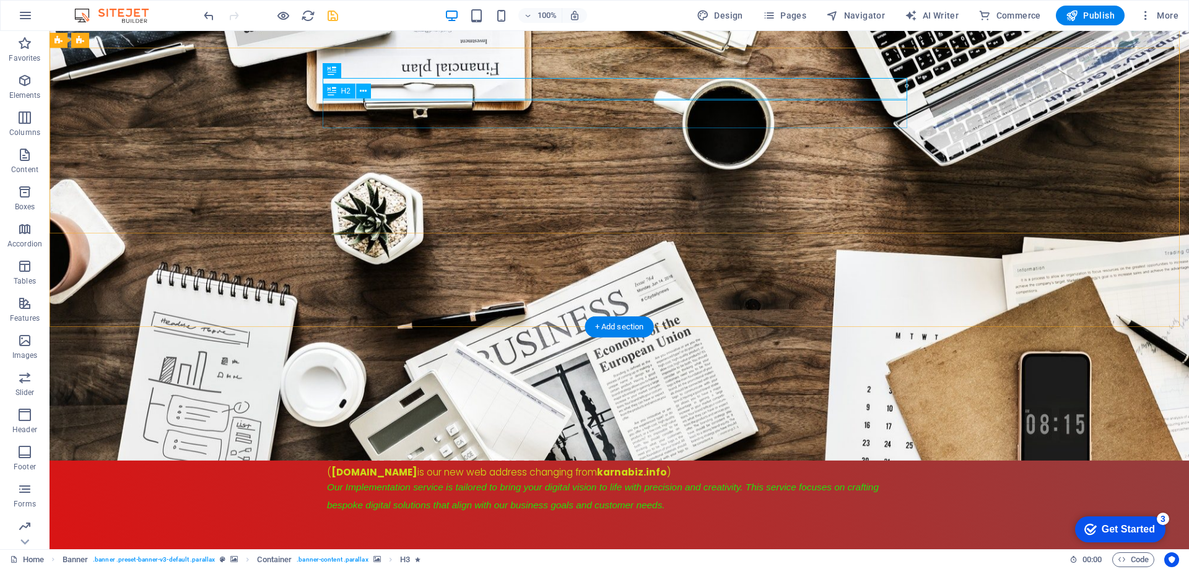
scroll to position [124, 0]
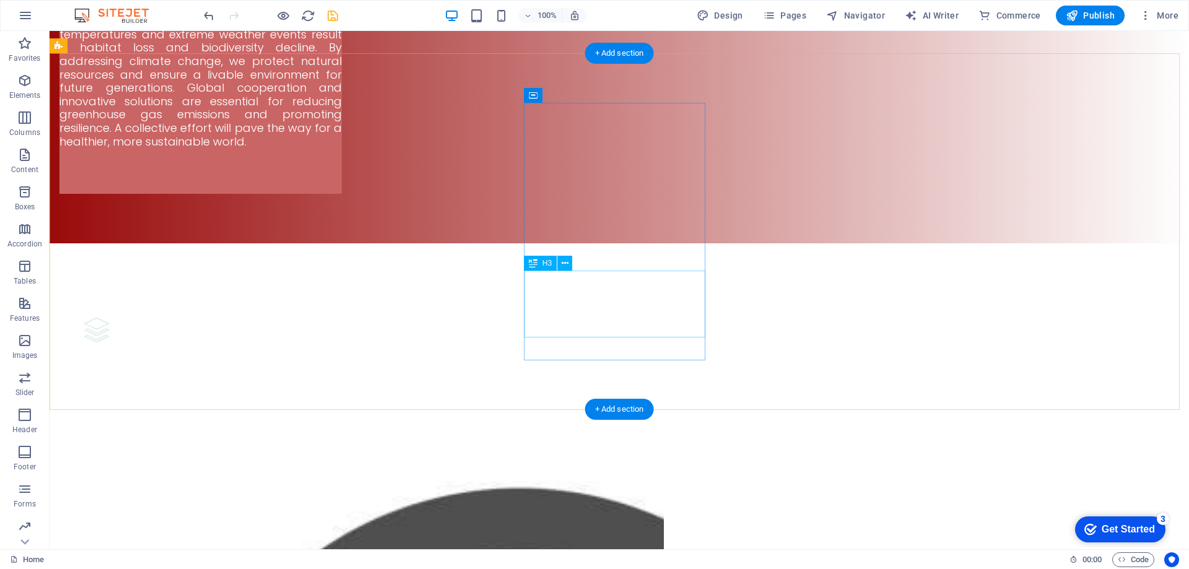
scroll to position [4027, 0]
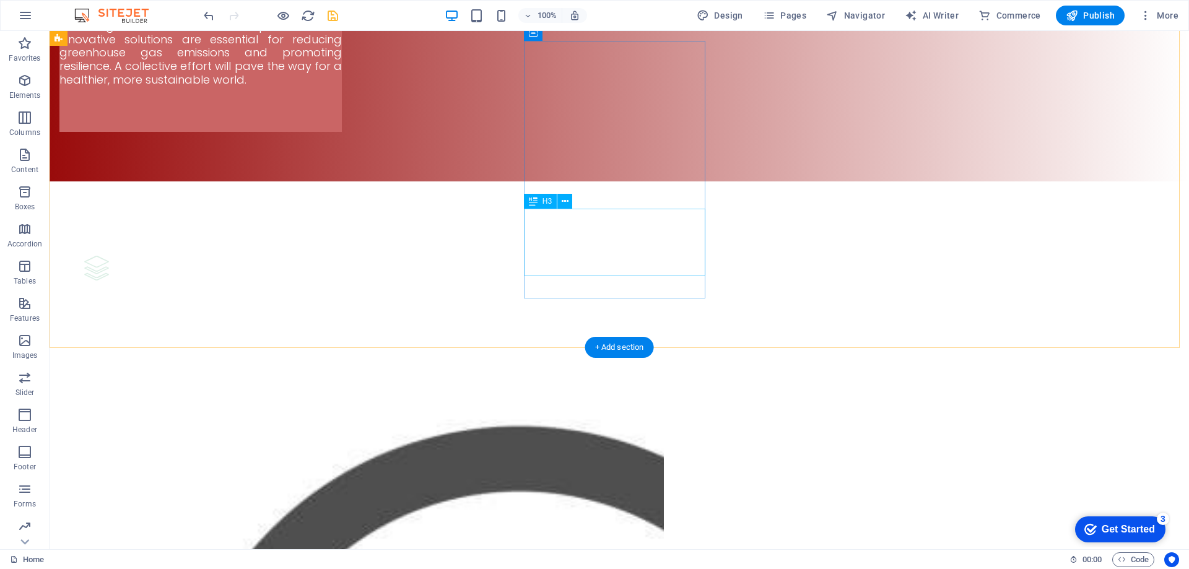
click at [566, 201] on icon at bounding box center [565, 201] width 7 height 13
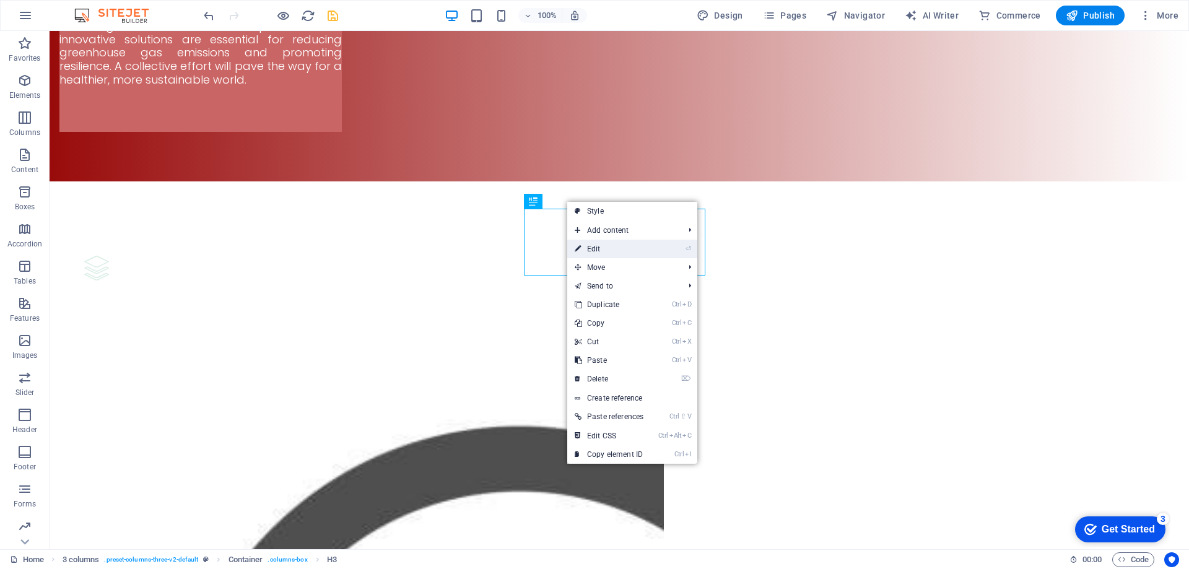
click at [595, 248] on link "⏎ Edit" at bounding box center [609, 249] width 84 height 19
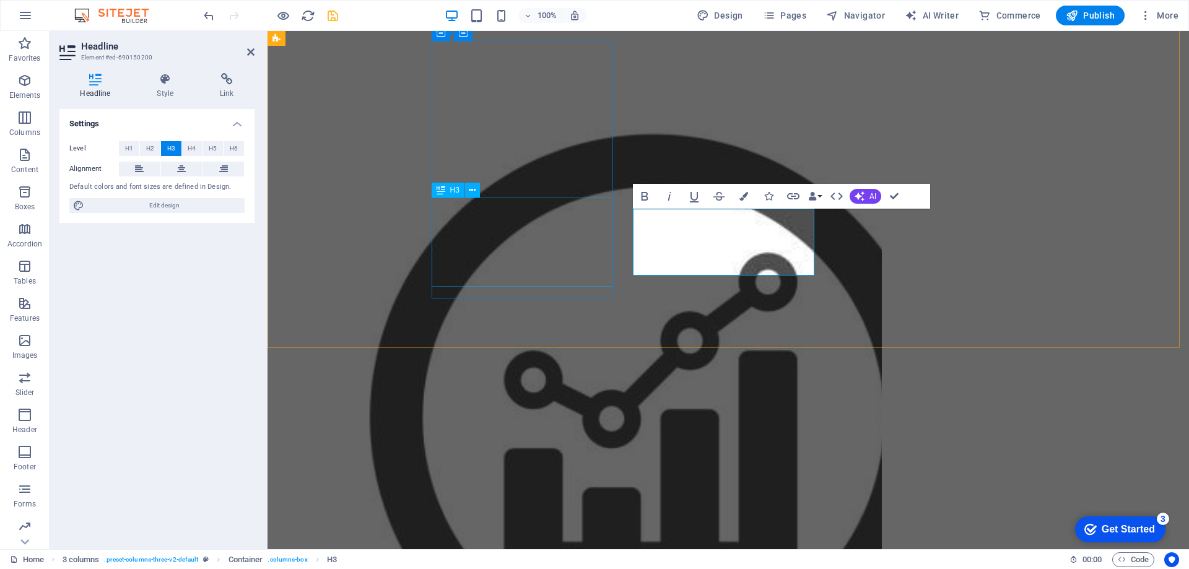
scroll to position [3918, 0]
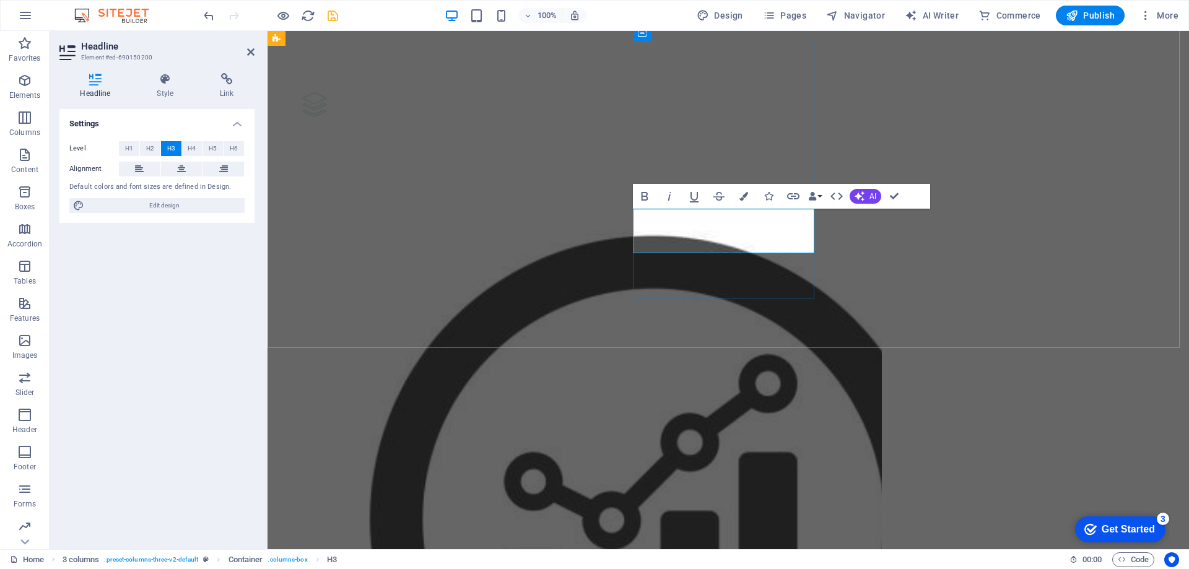
drag, startPoint x: 782, startPoint y: 240, endPoint x: 671, endPoint y: 225, distance: 112.6
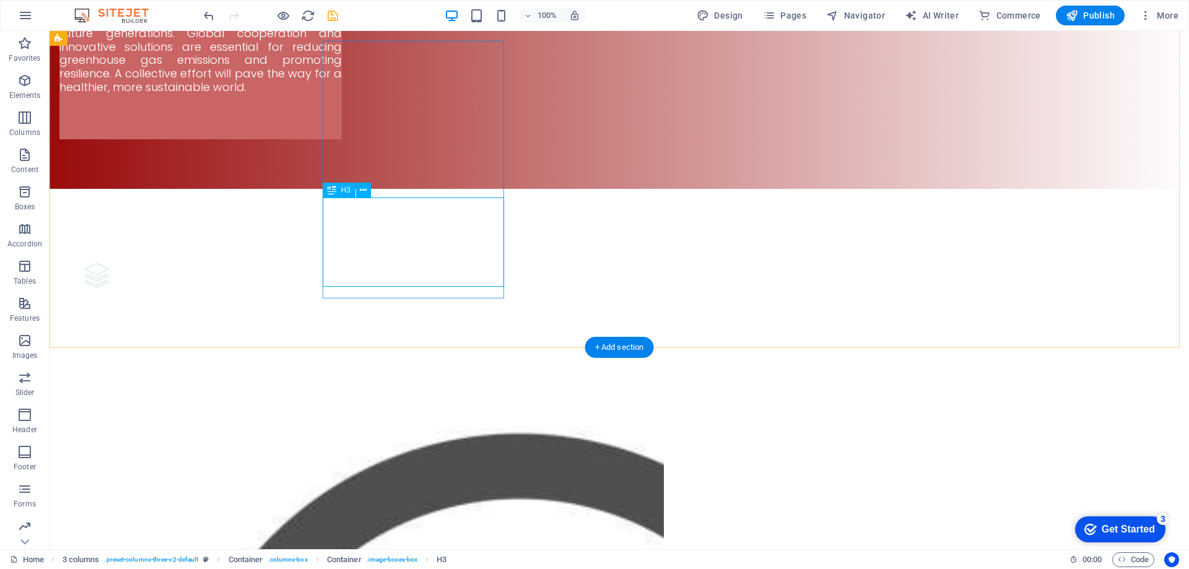
scroll to position [3918, 0]
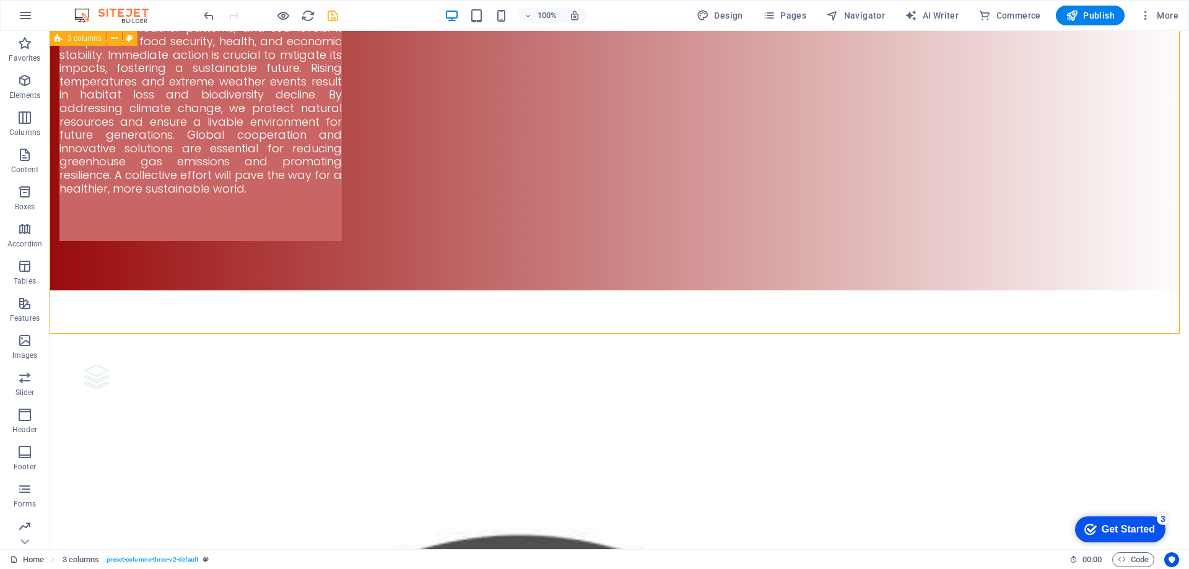
scroll to position [4027, 0]
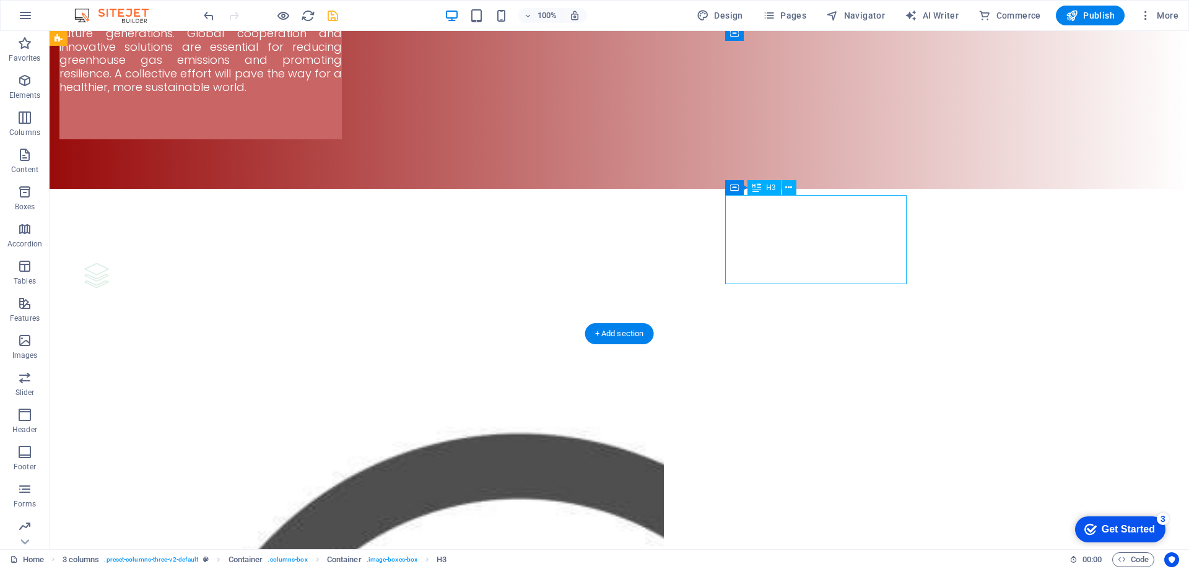
scroll to position [3918, 0]
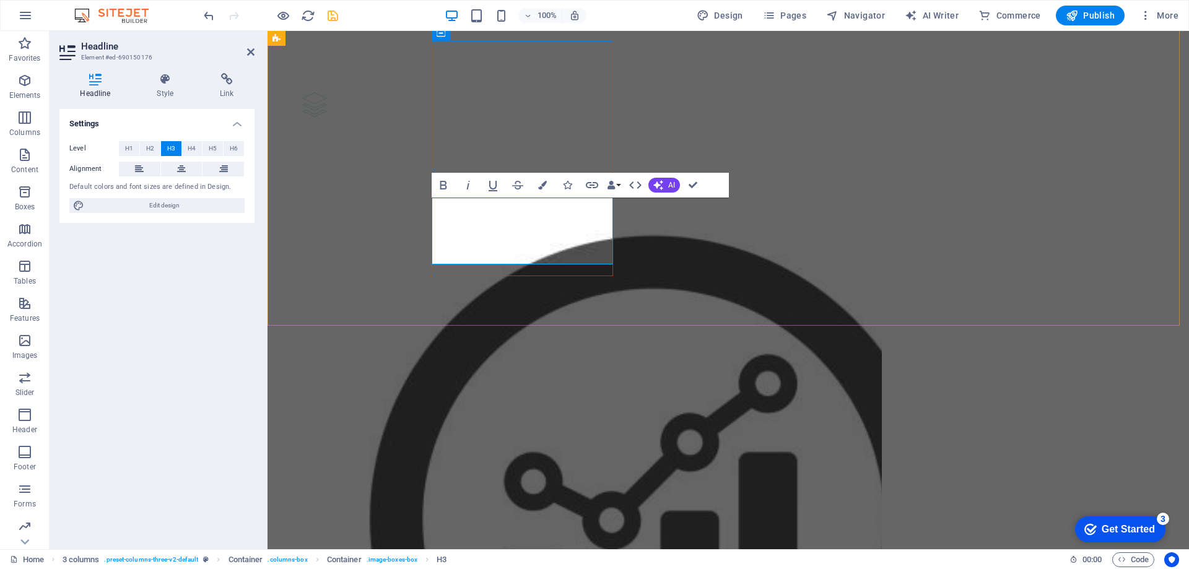
drag, startPoint x: 567, startPoint y: 251, endPoint x: 488, endPoint y: 266, distance: 80.7
click at [545, 183] on icon "button" at bounding box center [542, 185] width 9 height 9
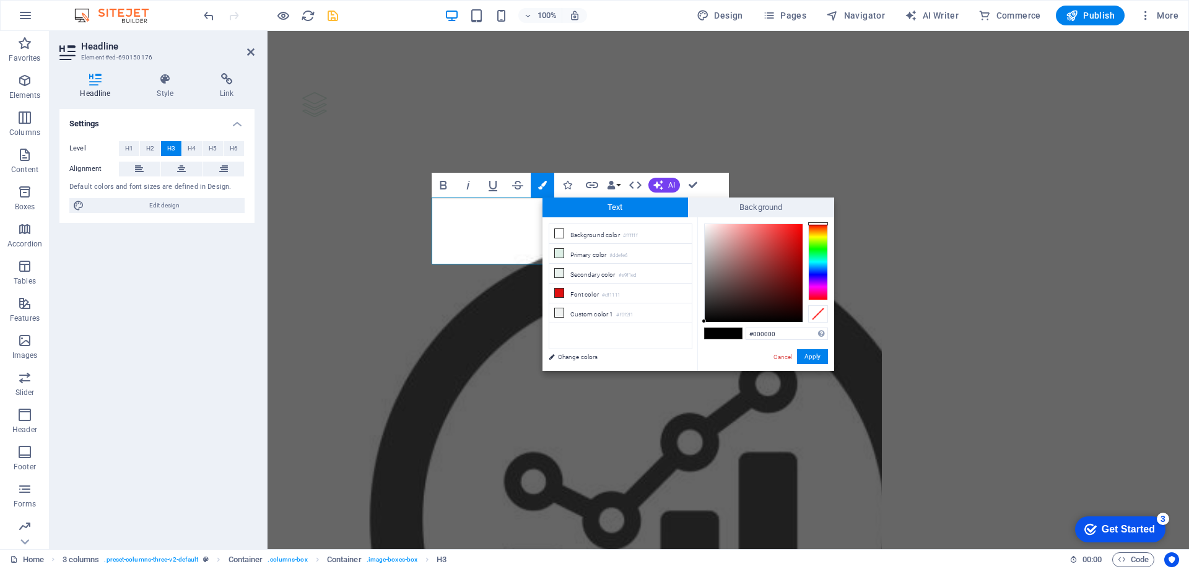
type input "#f40505"
click at [800, 228] on div at bounding box center [754, 273] width 98 height 98
click at [813, 360] on button "Apply" at bounding box center [812, 356] width 31 height 15
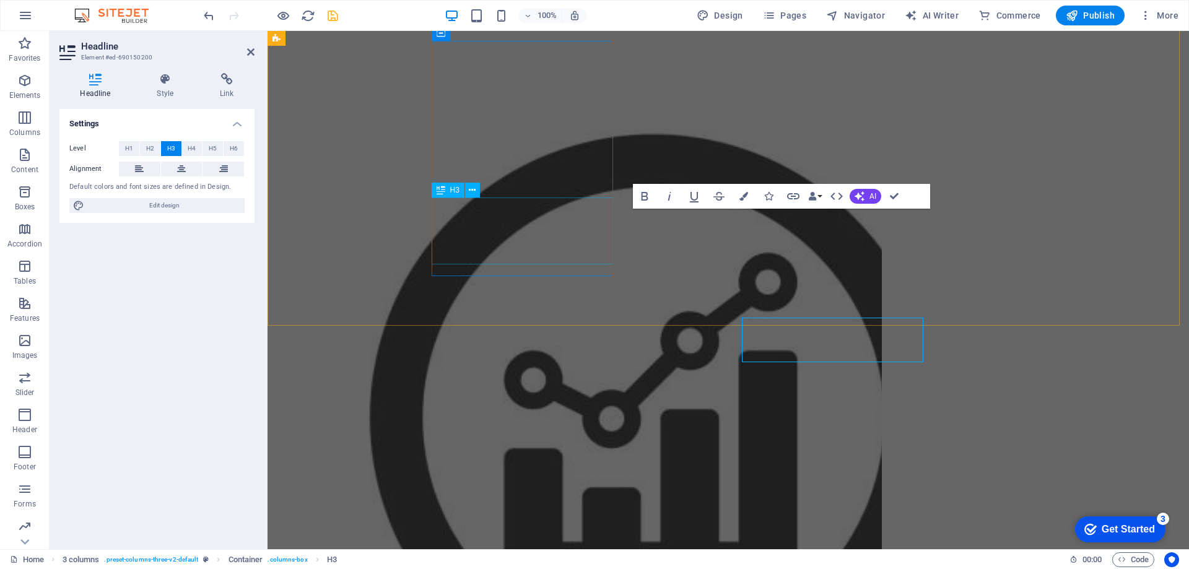
scroll to position [3918, 0]
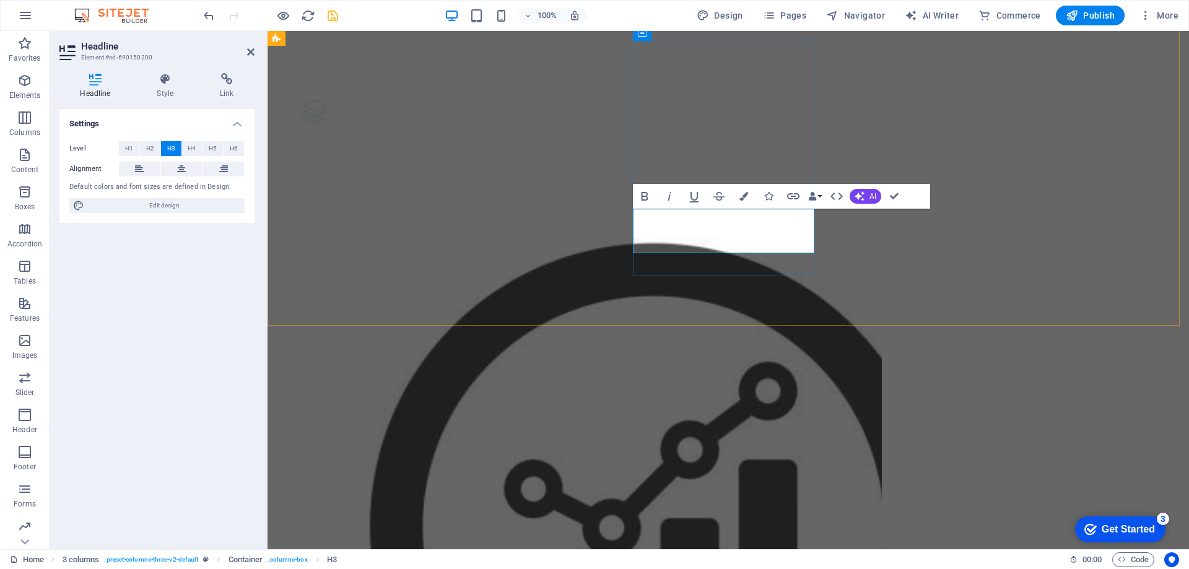
drag, startPoint x: 785, startPoint y: 242, endPoint x: 673, endPoint y: 257, distance: 113.2
click at [745, 200] on icon "button" at bounding box center [744, 196] width 9 height 9
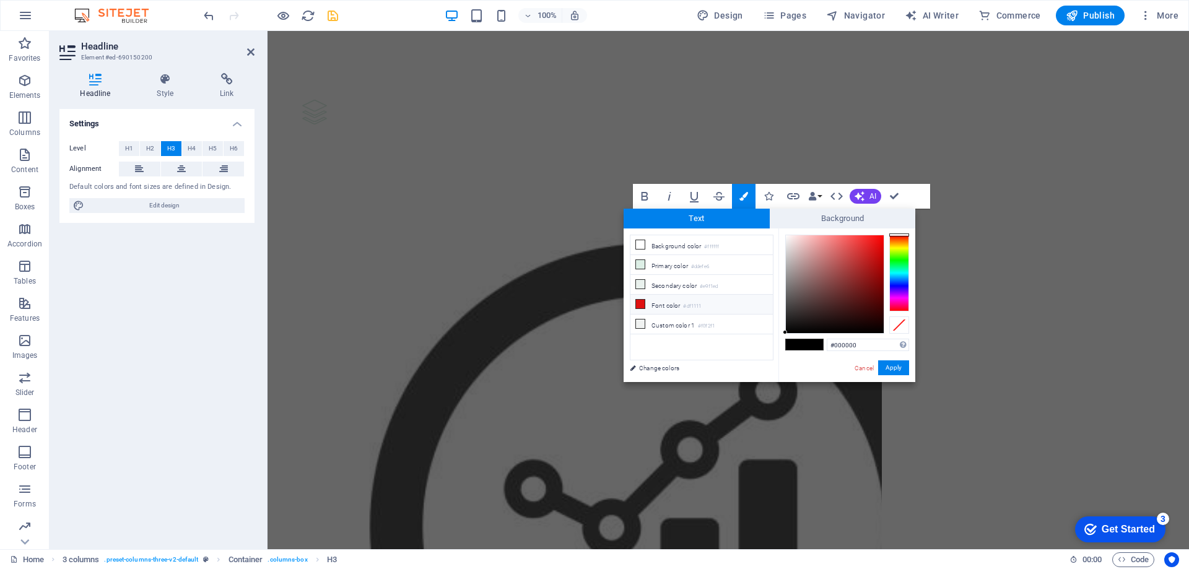
click at [640, 308] on li "Font color #df1111" at bounding box center [702, 305] width 142 height 20
type input "#df1111"
click at [902, 369] on button "Apply" at bounding box center [893, 368] width 31 height 15
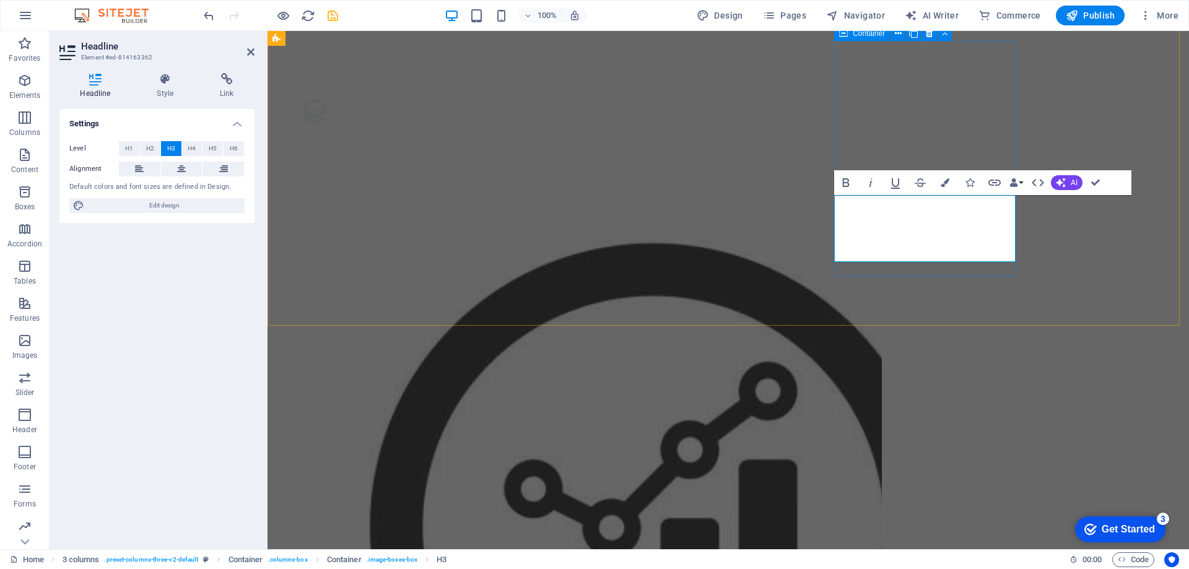
drag, startPoint x: 940, startPoint y: 257, endPoint x: 888, endPoint y: 269, distance: 53.4
drag, startPoint x: 970, startPoint y: 247, endPoint x: 888, endPoint y: 263, distance: 84.1
drag, startPoint x: 654, startPoint y: 218, endPoint x: 947, endPoint y: 182, distance: 295.3
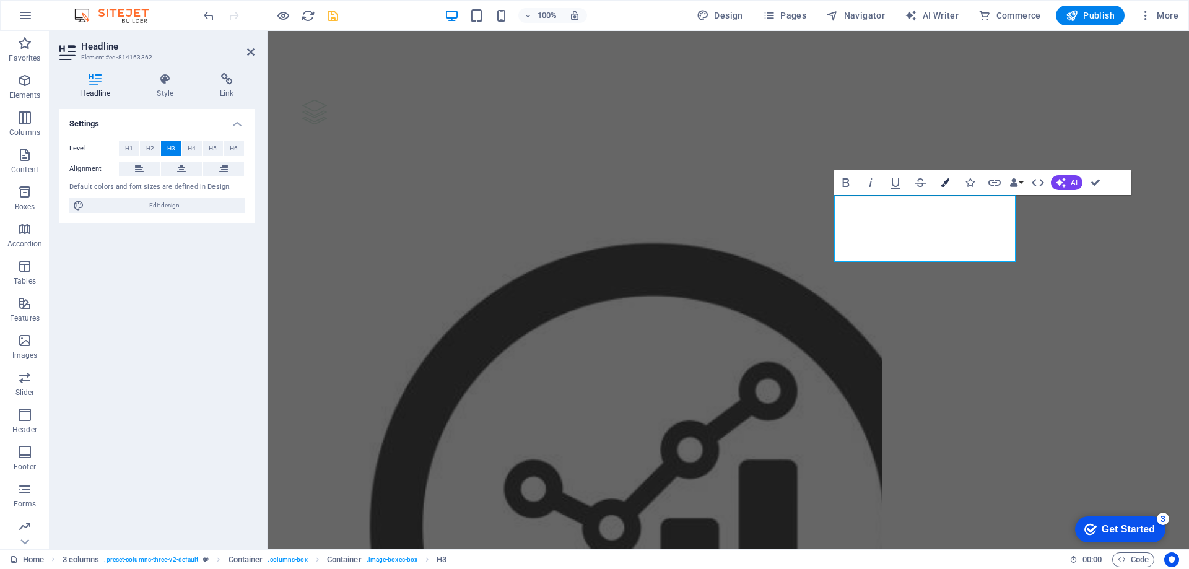
click at [948, 183] on icon "button" at bounding box center [945, 182] width 9 height 9
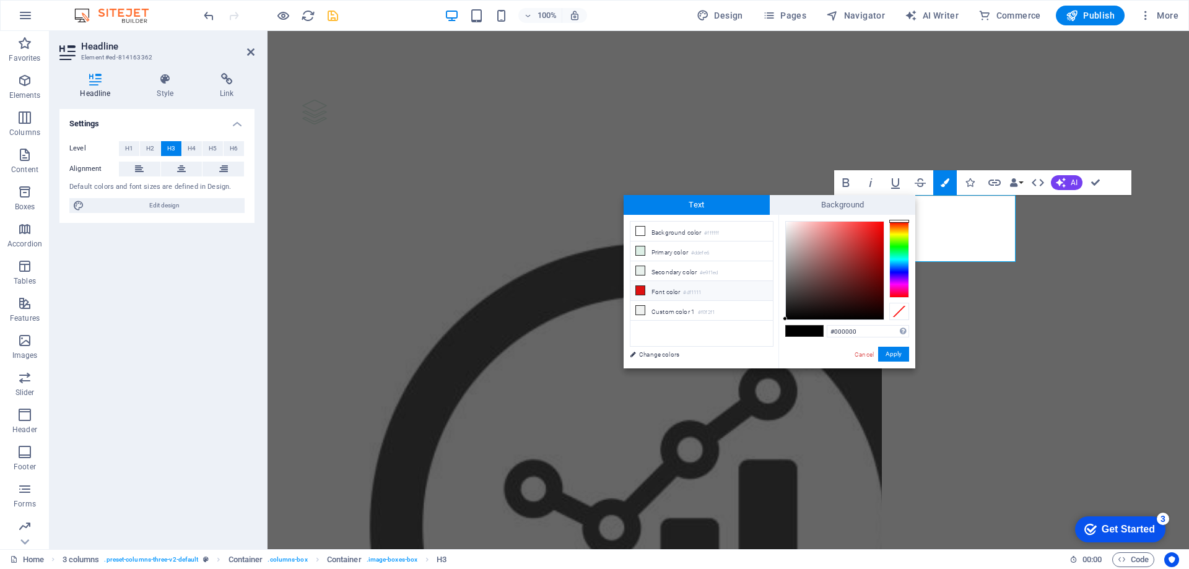
click at [672, 291] on li "Font color #df1111" at bounding box center [702, 291] width 142 height 20
type input "#df1111"
click at [899, 351] on button "Apply" at bounding box center [893, 354] width 31 height 15
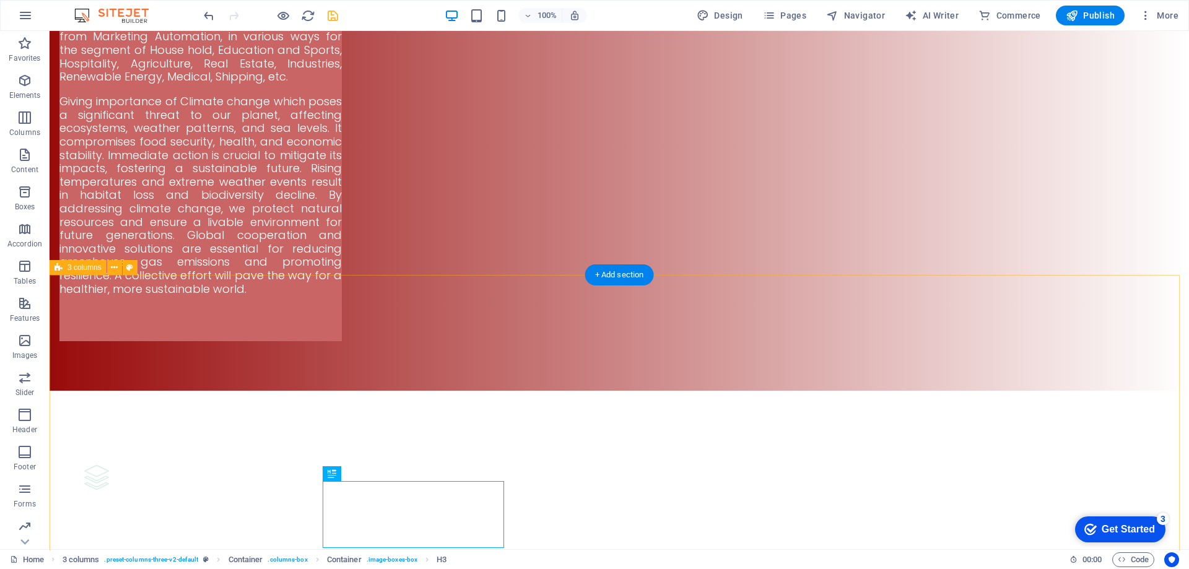
scroll to position [3903, 0]
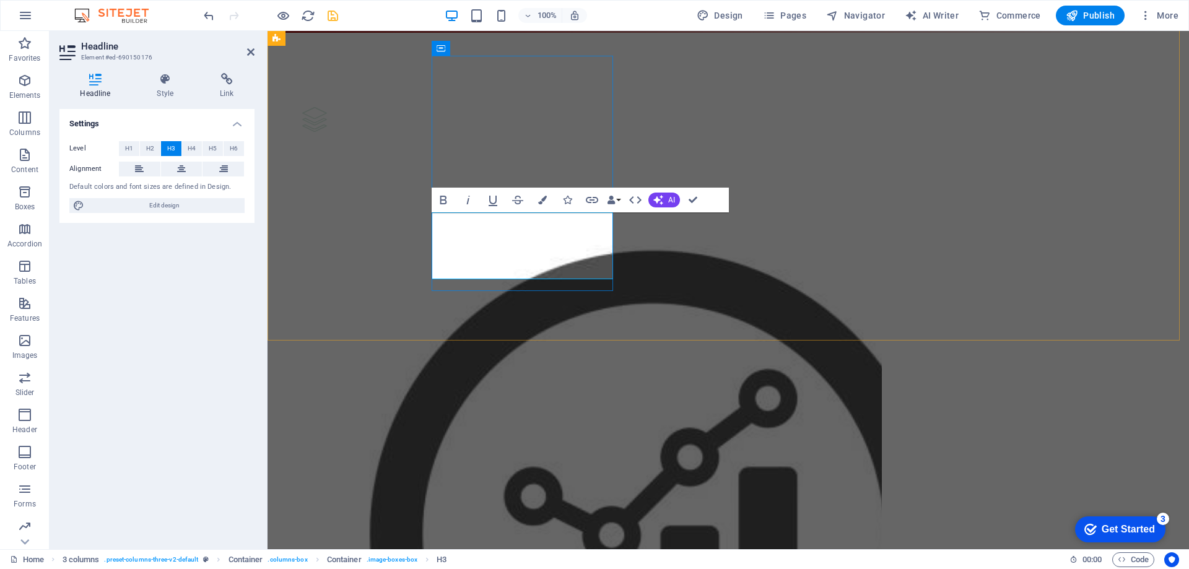
drag, startPoint x: 566, startPoint y: 270, endPoint x: 484, endPoint y: 273, distance: 82.4
click at [191, 147] on span "H4" at bounding box center [192, 148] width 8 height 15
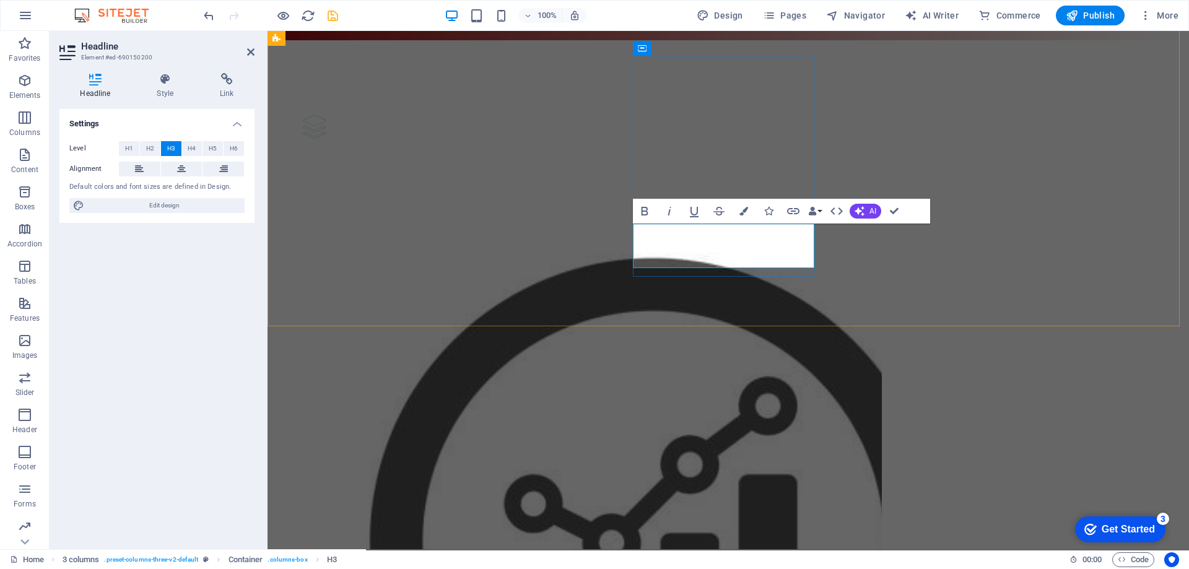
drag, startPoint x: 778, startPoint y: 253, endPoint x: 670, endPoint y: 268, distance: 108.8
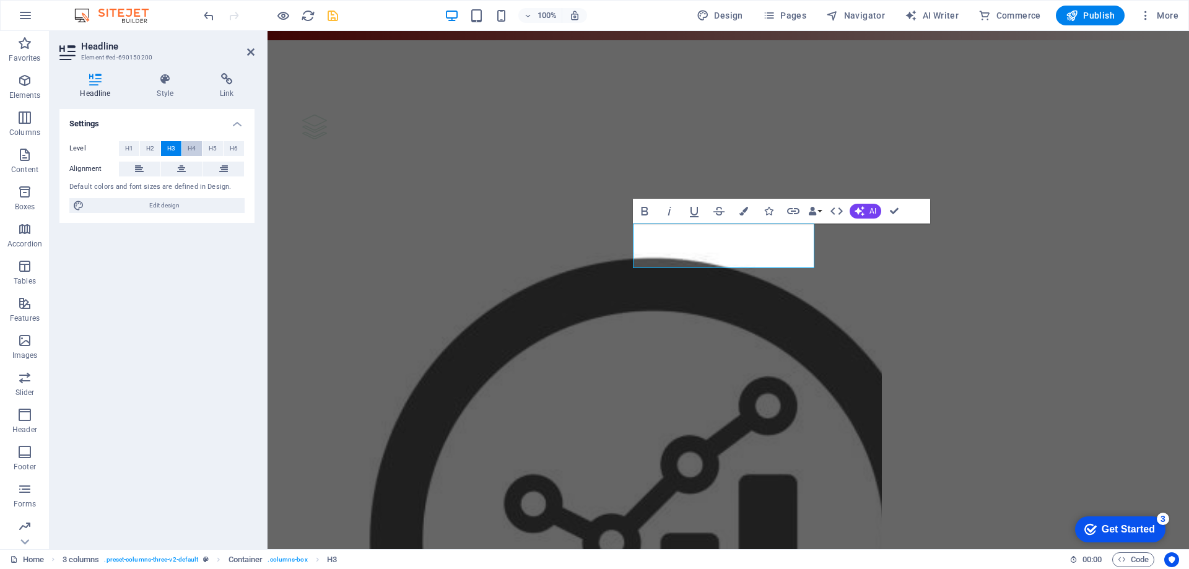
click at [191, 155] on span "H4" at bounding box center [192, 148] width 8 height 15
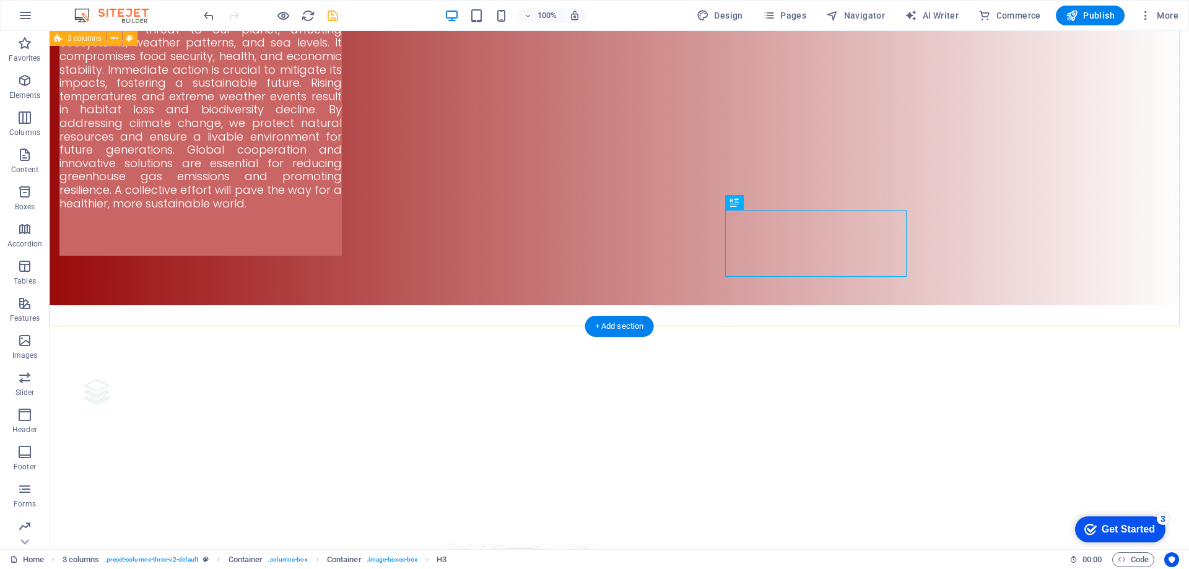
scroll to position [4012, 0]
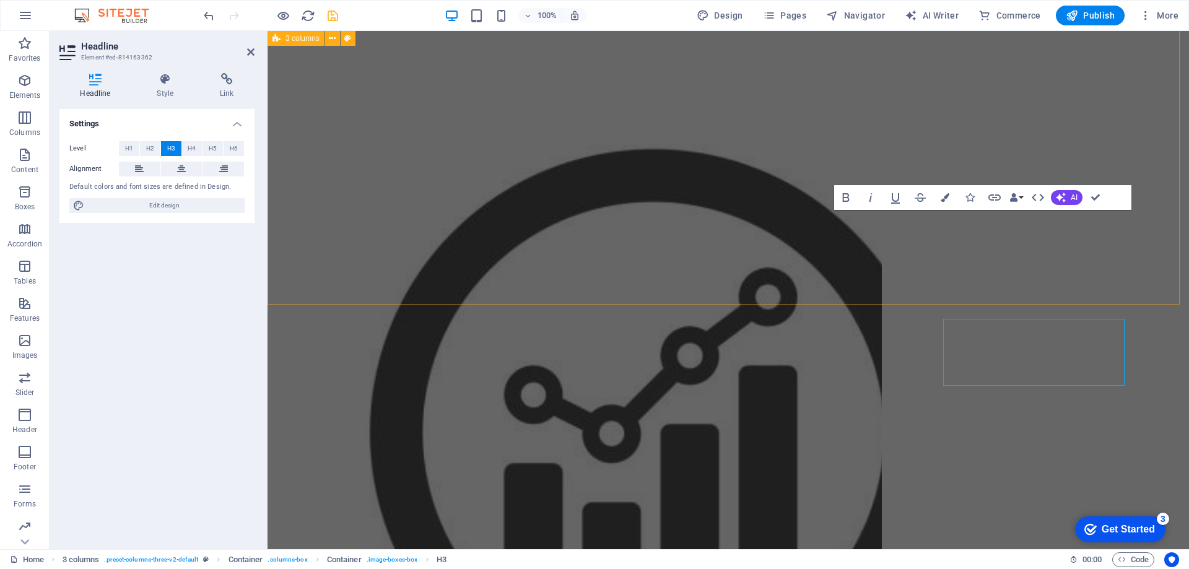
scroll to position [3903, 0]
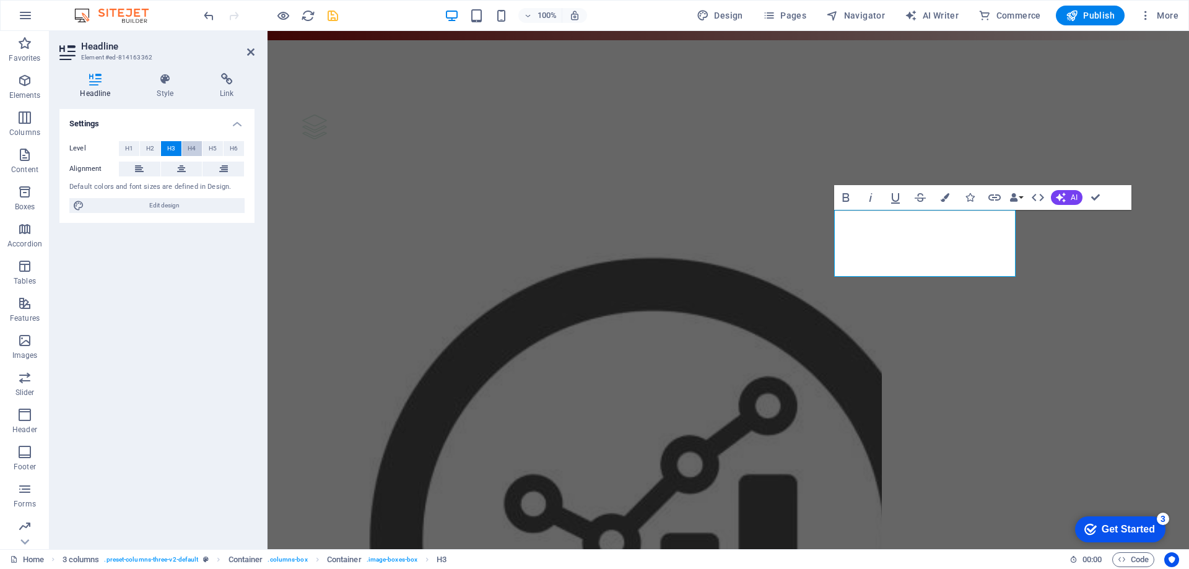
click at [190, 147] on span "H4" at bounding box center [192, 148] width 8 height 15
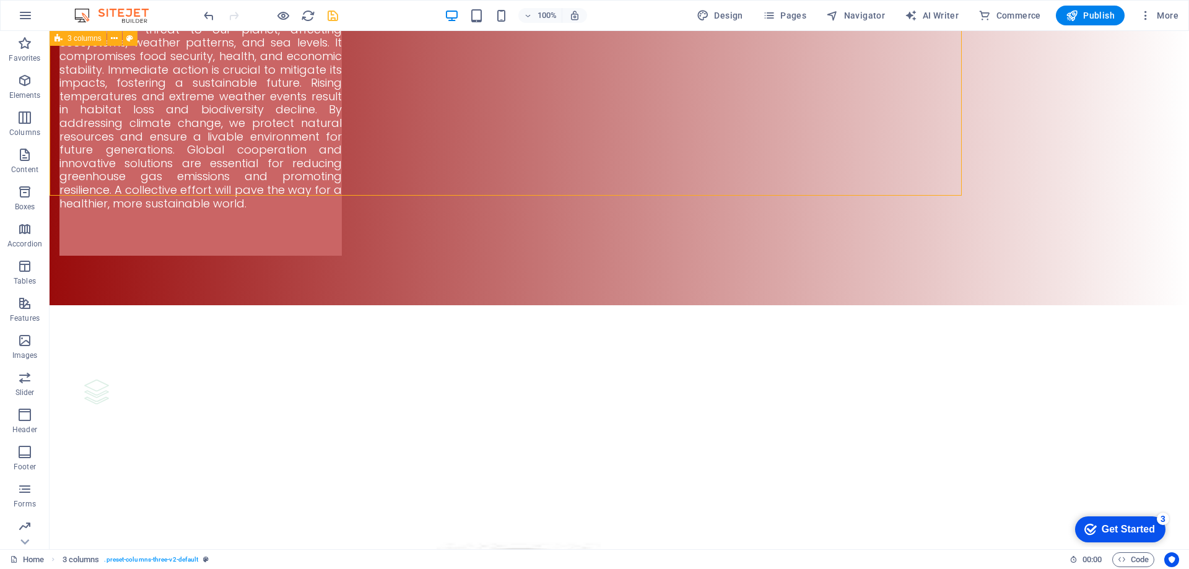
scroll to position [4012, 0]
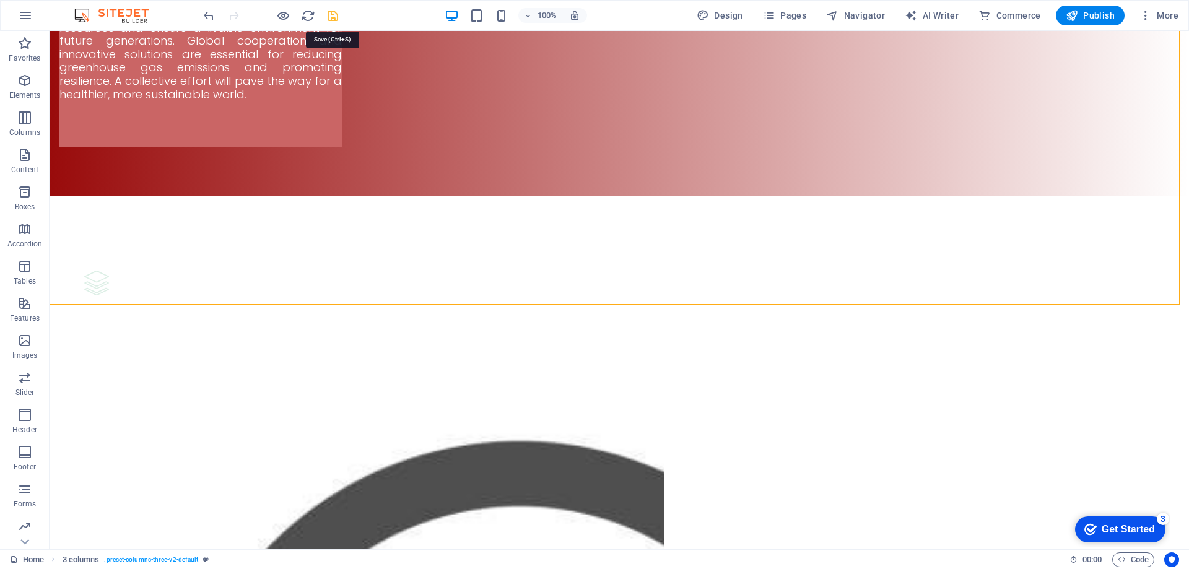
click at [333, 19] on icon "save" at bounding box center [333, 16] width 14 height 14
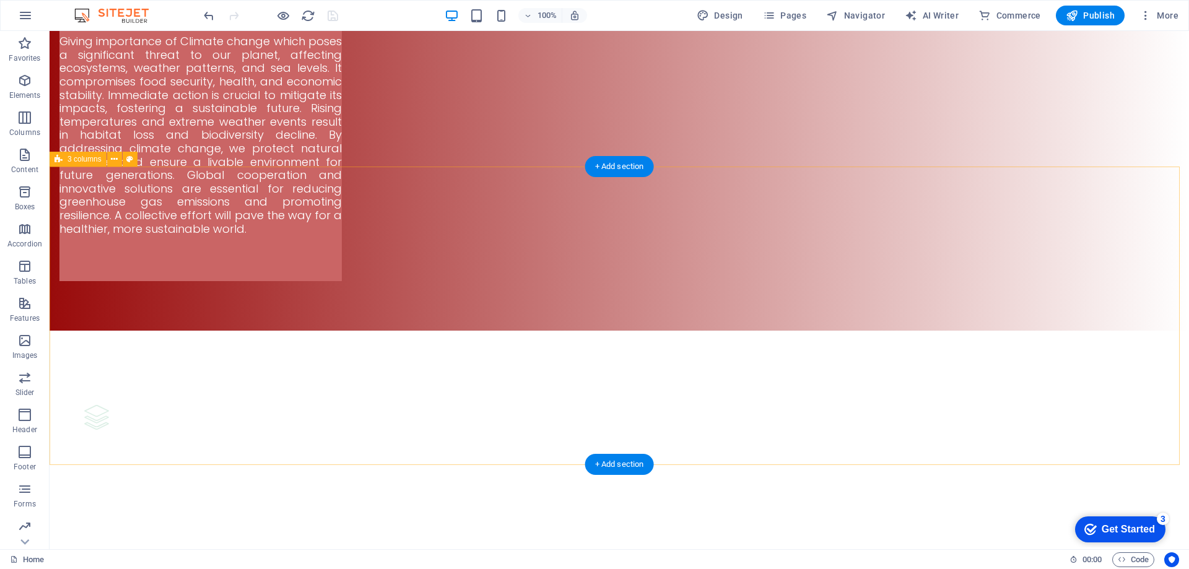
scroll to position [3888, 0]
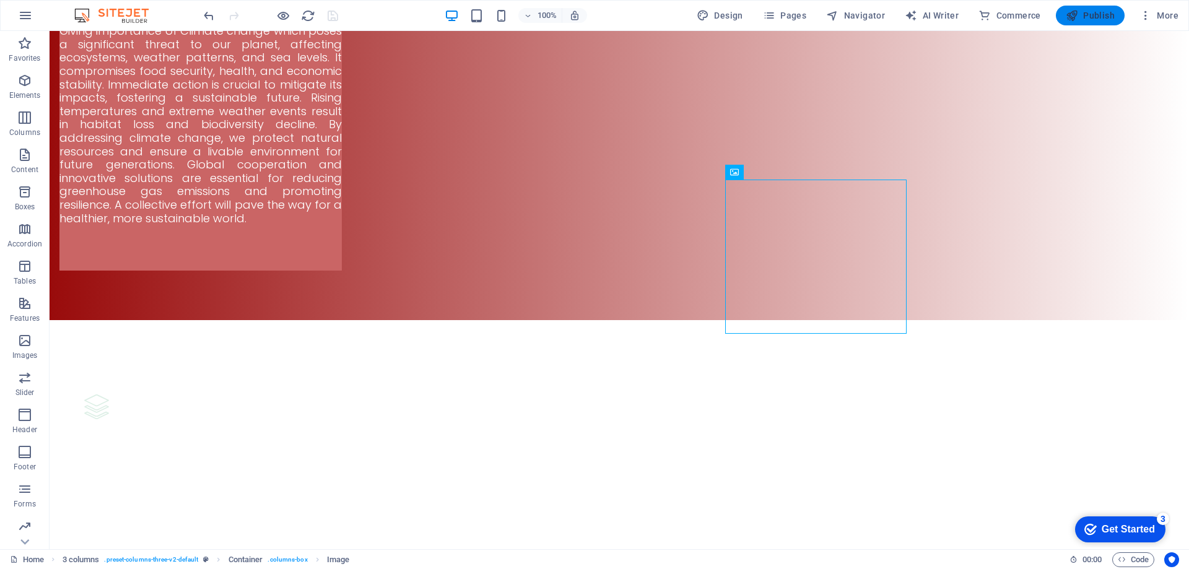
click at [1110, 12] on span "Publish" at bounding box center [1090, 15] width 49 height 12
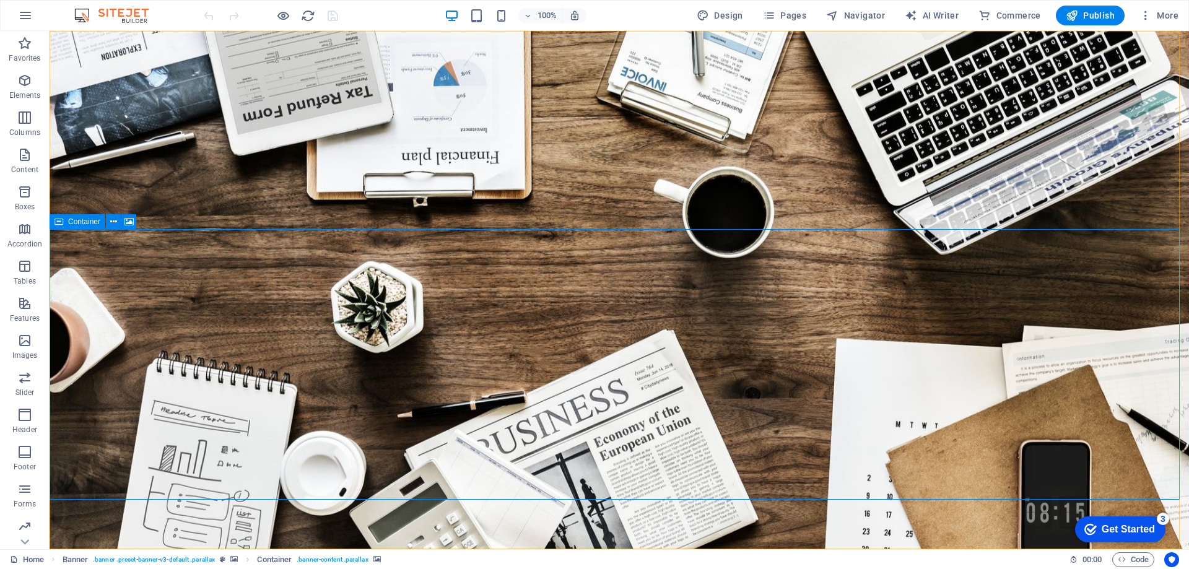
click at [62, 222] on icon at bounding box center [59, 221] width 9 height 15
click at [114, 220] on icon at bounding box center [113, 222] width 7 height 13
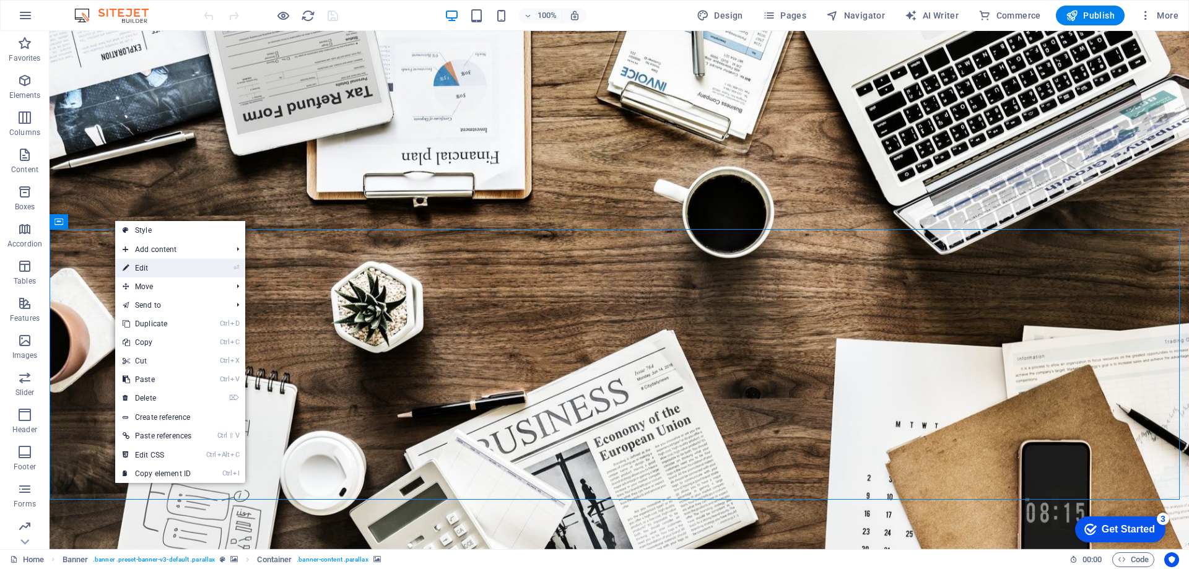
click at [142, 274] on link "⏎ Edit" at bounding box center [157, 268] width 84 height 19
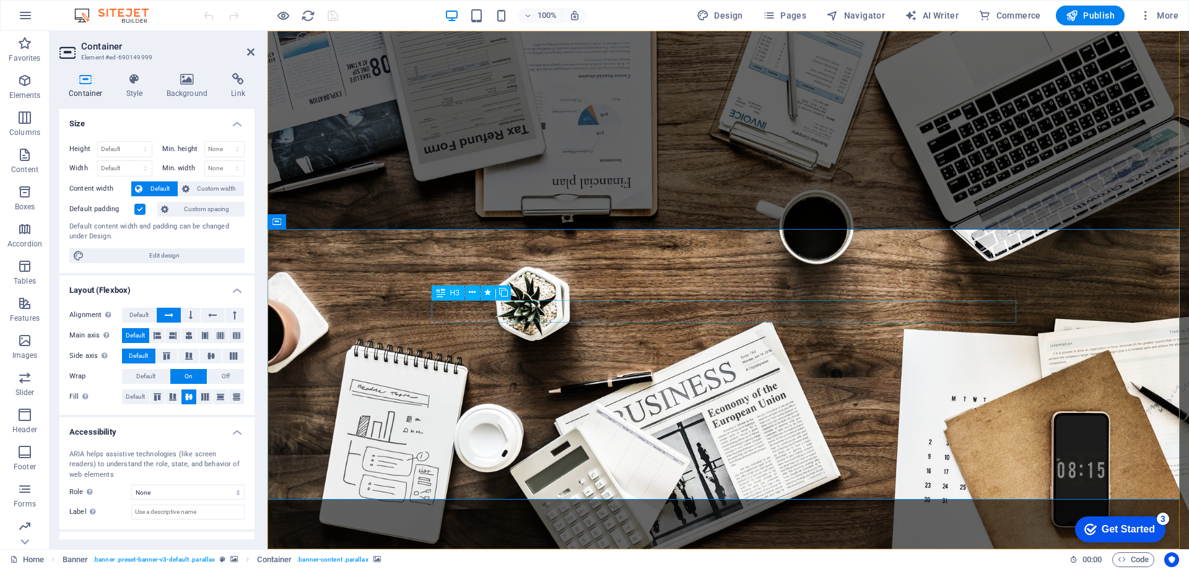
click at [188, 81] on icon at bounding box center [187, 79] width 60 height 12
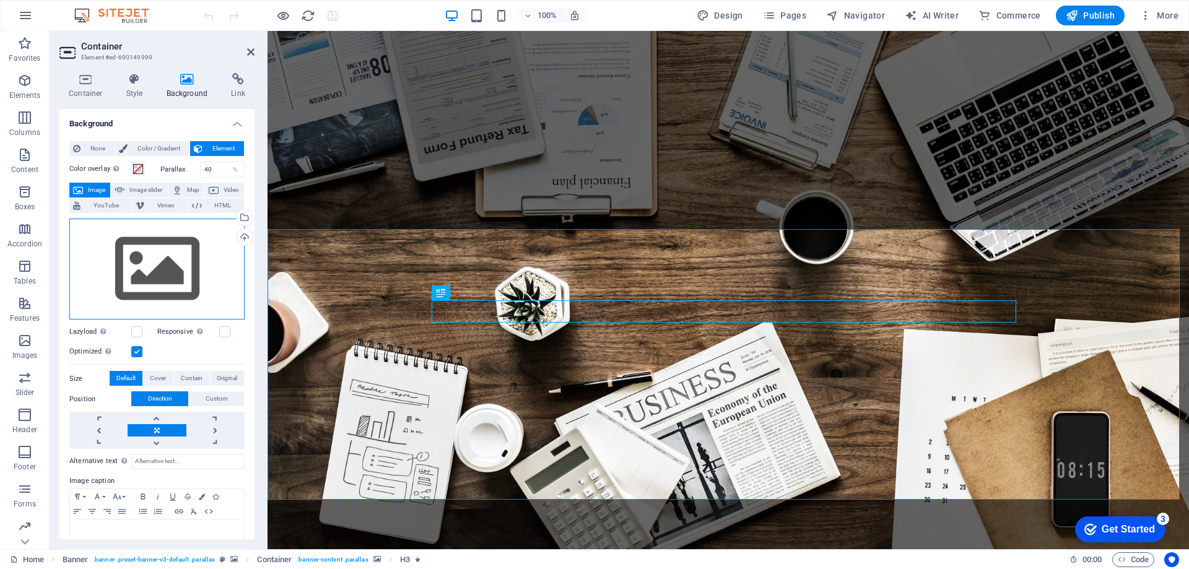
drag, startPoint x: 186, startPoint y: 260, endPoint x: 194, endPoint y: 253, distance: 10.5
click at [194, 253] on div "Drag files here, click to choose files or select files from Files or our free s…" at bounding box center [156, 270] width 175 height 102
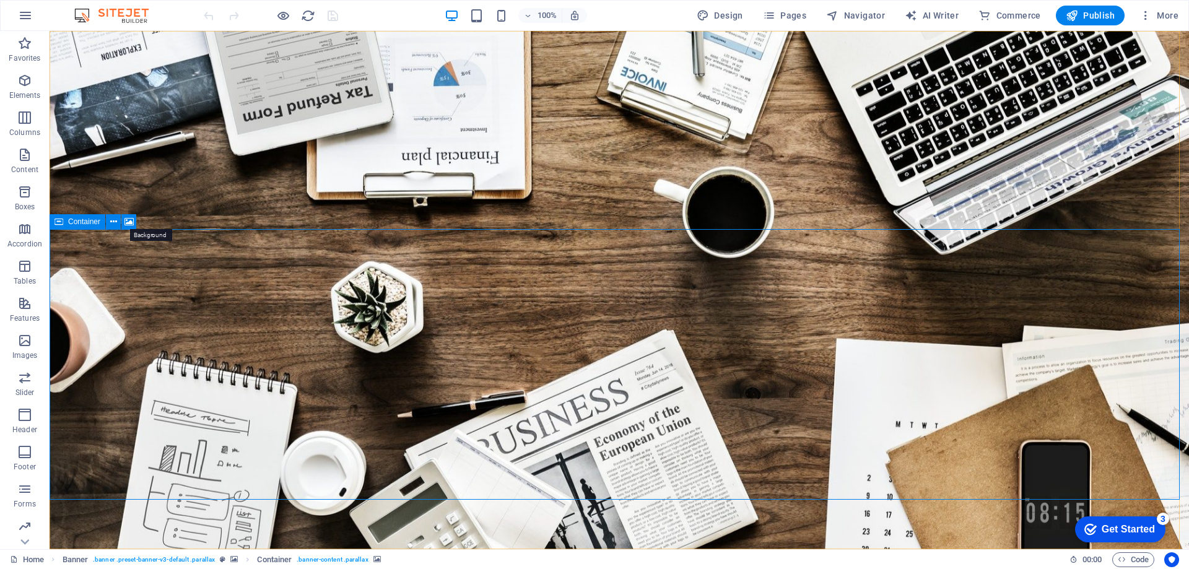
click at [129, 222] on icon at bounding box center [129, 222] width 9 height 13
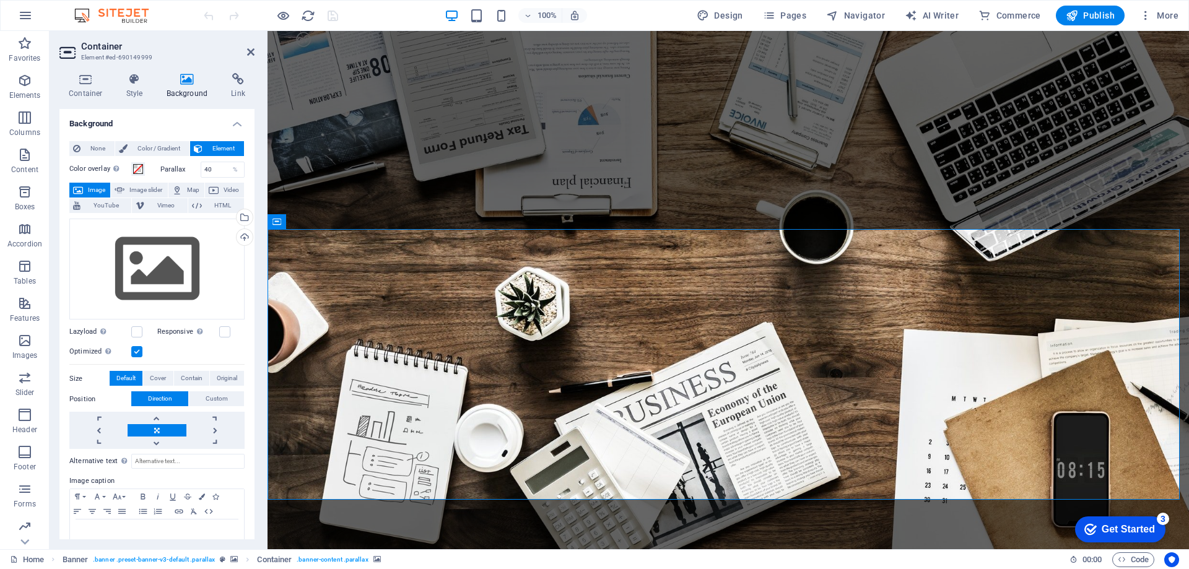
click at [204, 273] on div "Drag files here, click to choose files or select files from Files or our free s…" at bounding box center [156, 270] width 175 height 102
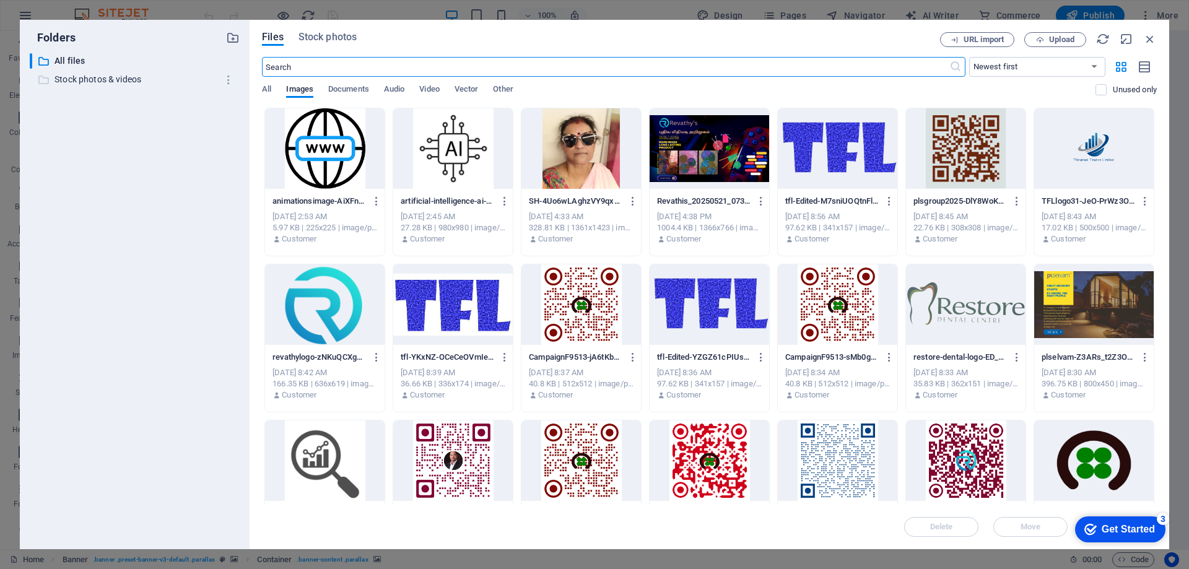
click at [104, 76] on p "Stock photos & videos" at bounding box center [136, 79] width 162 height 14
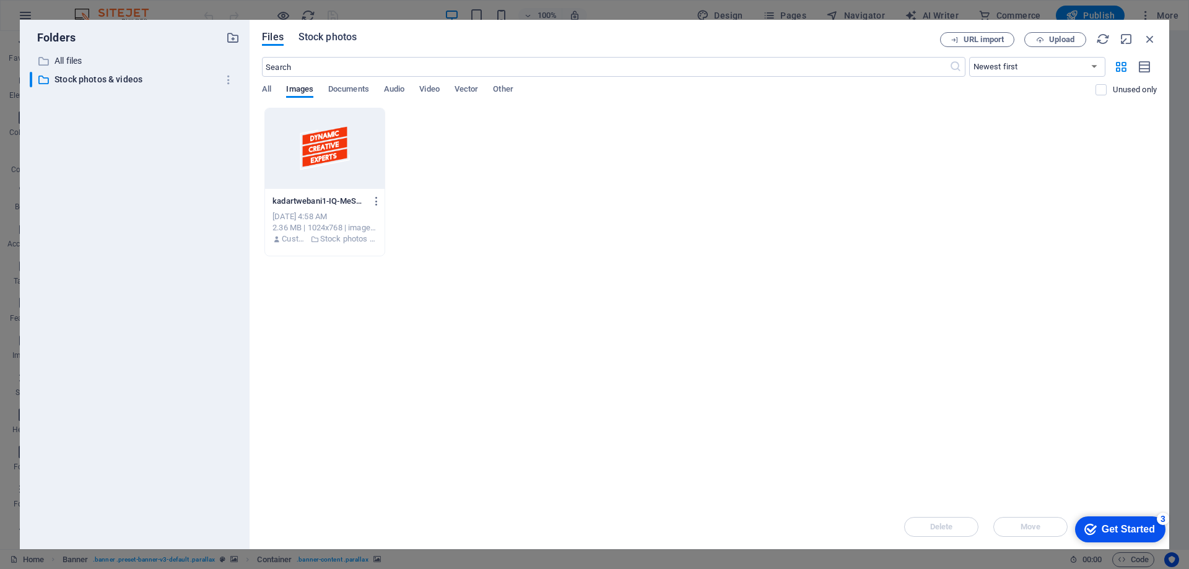
click at [330, 40] on span "Stock photos" at bounding box center [328, 37] width 58 height 15
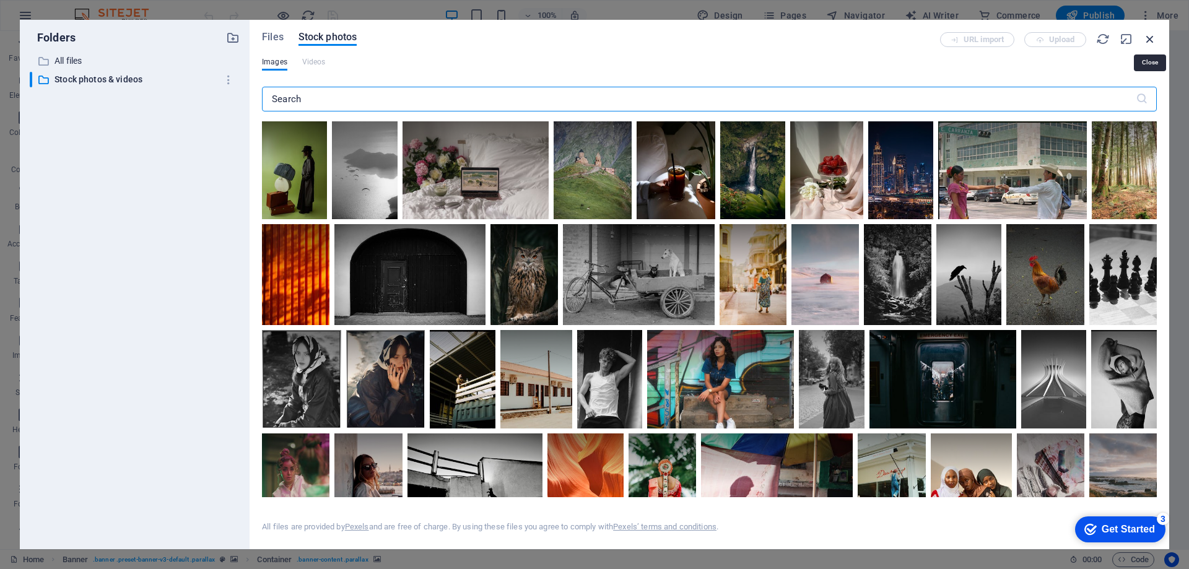
click at [1154, 37] on icon "button" at bounding box center [1151, 39] width 14 height 14
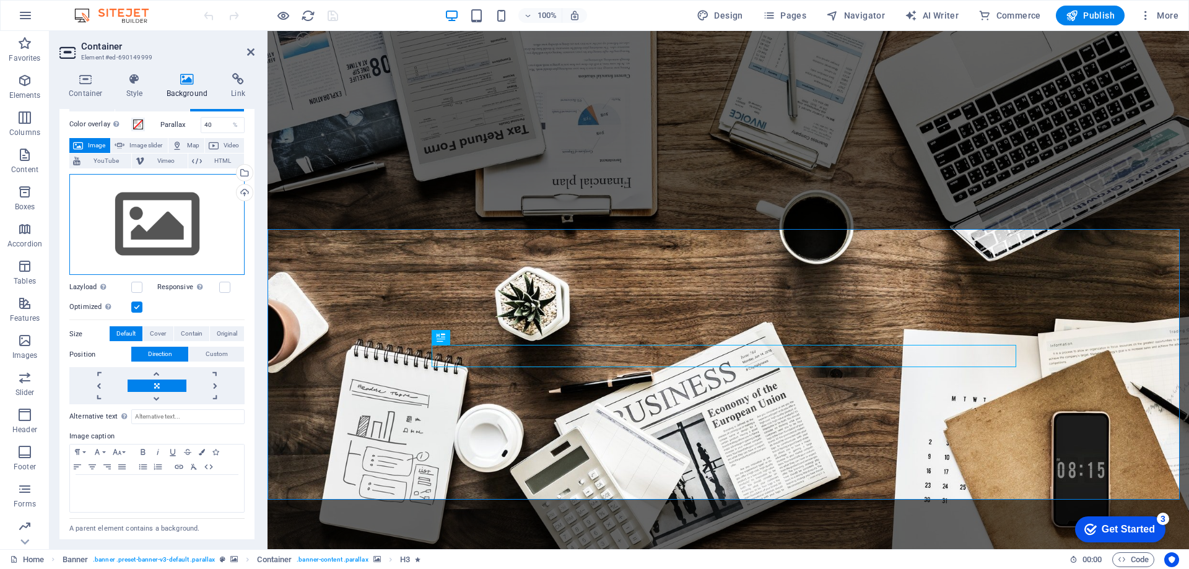
scroll to position [68, 0]
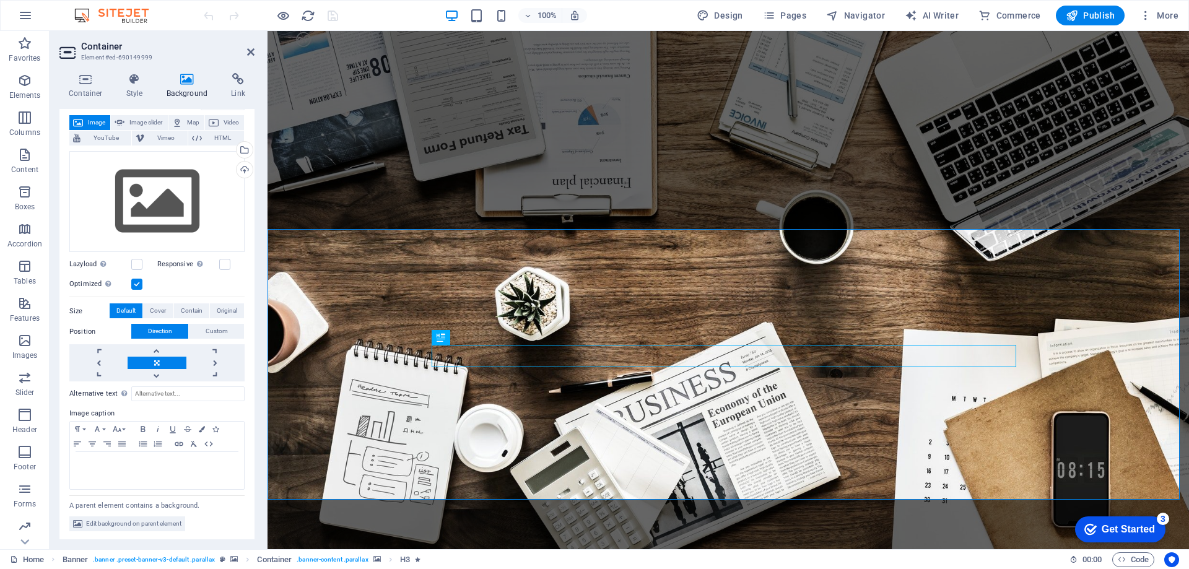
click at [188, 79] on icon at bounding box center [187, 79] width 60 height 12
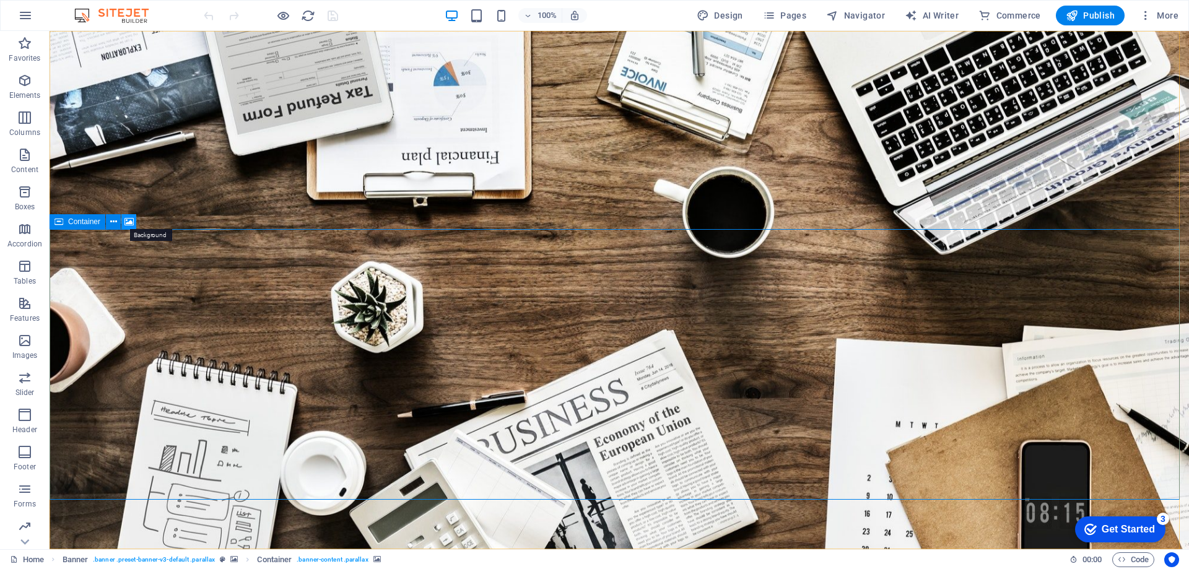
click at [128, 222] on icon at bounding box center [129, 222] width 9 height 13
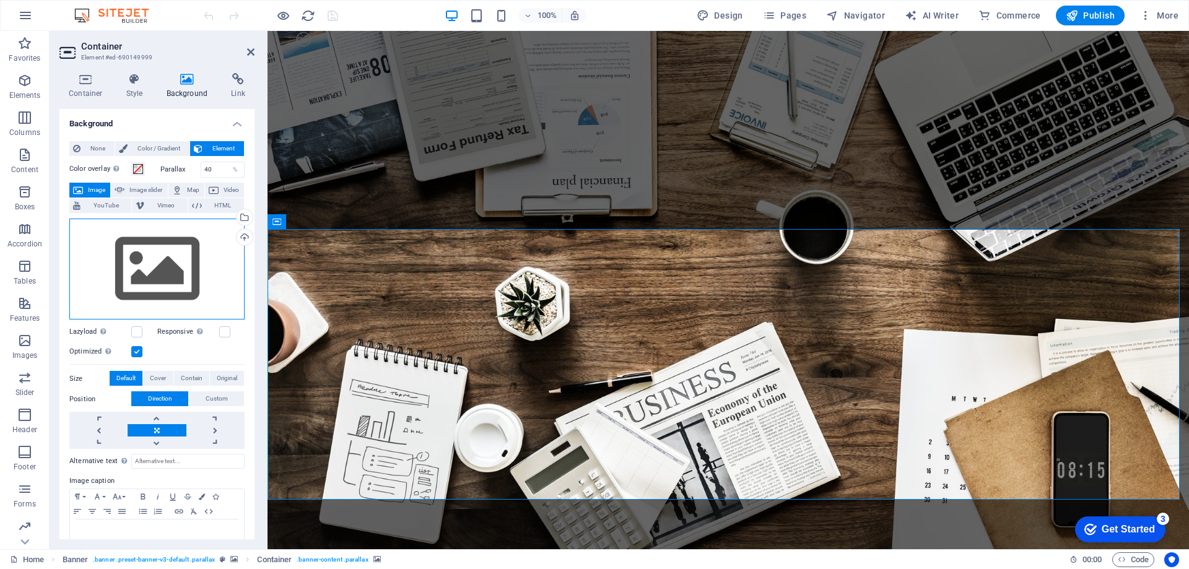
drag, startPoint x: 136, startPoint y: 279, endPoint x: 122, endPoint y: 268, distance: 17.6
click at [122, 268] on div "Drag files here, click to choose files or select files from Files or our free s…" at bounding box center [156, 270] width 175 height 102
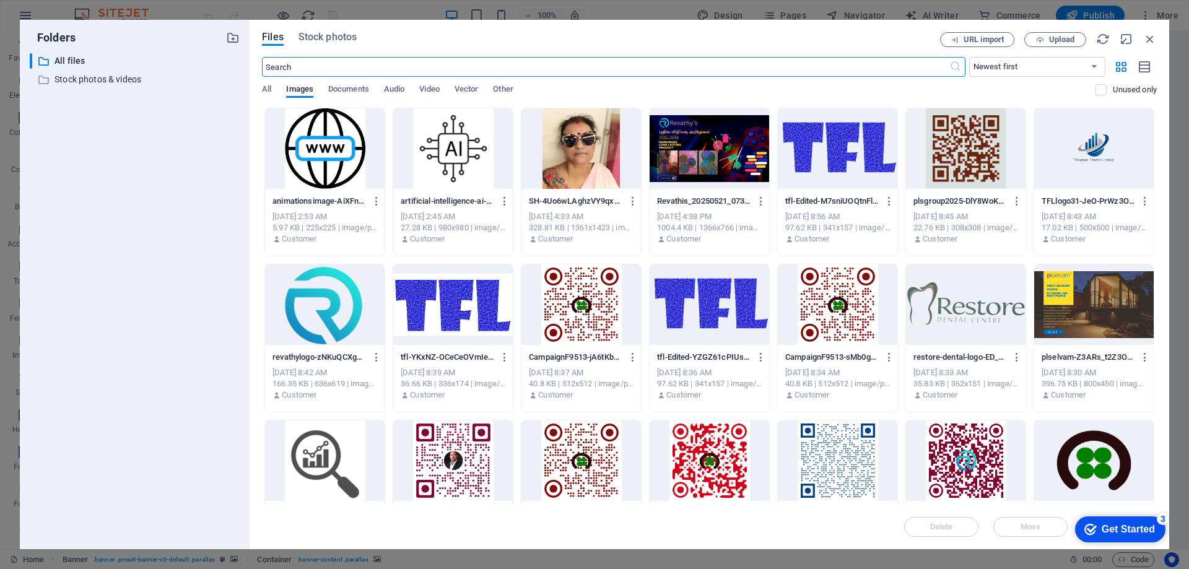
click at [1047, 452] on div at bounding box center [1095, 461] width 120 height 81
click at [726, 516] on div "Delete Move Insert" at bounding box center [709, 521] width 895 height 32
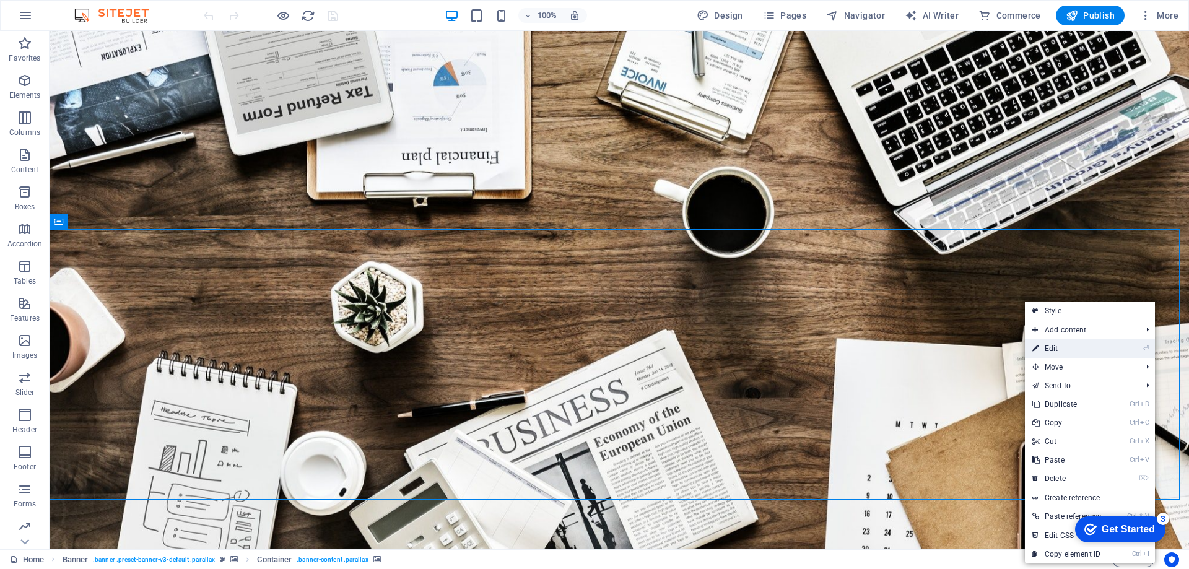
click at [1053, 353] on link "⏎ Edit" at bounding box center [1067, 348] width 84 height 19
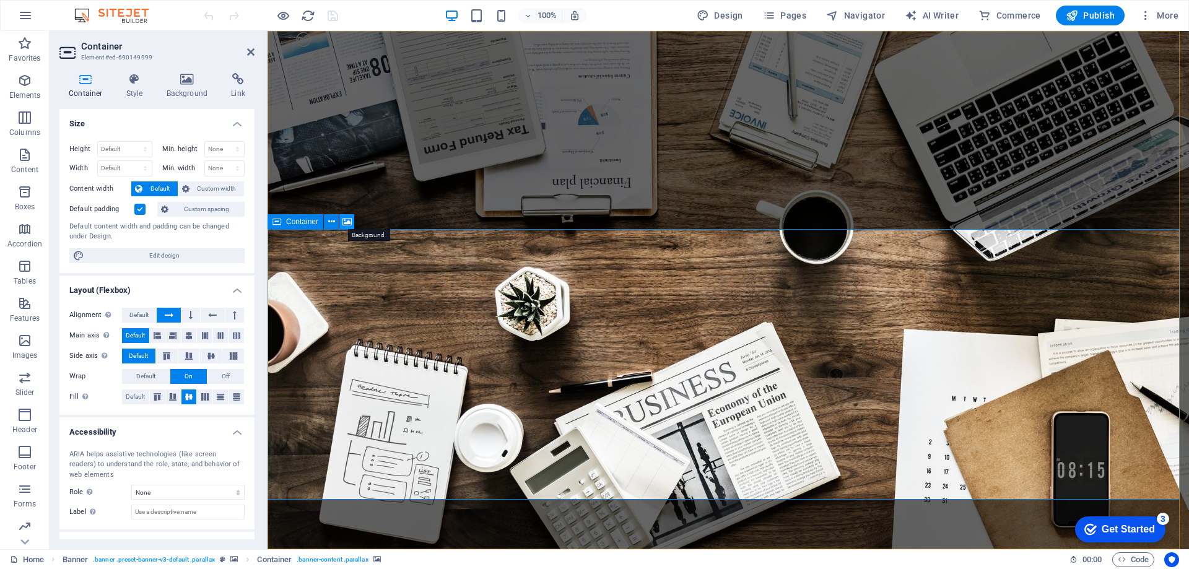
click at [344, 225] on icon at bounding box center [347, 222] width 9 height 13
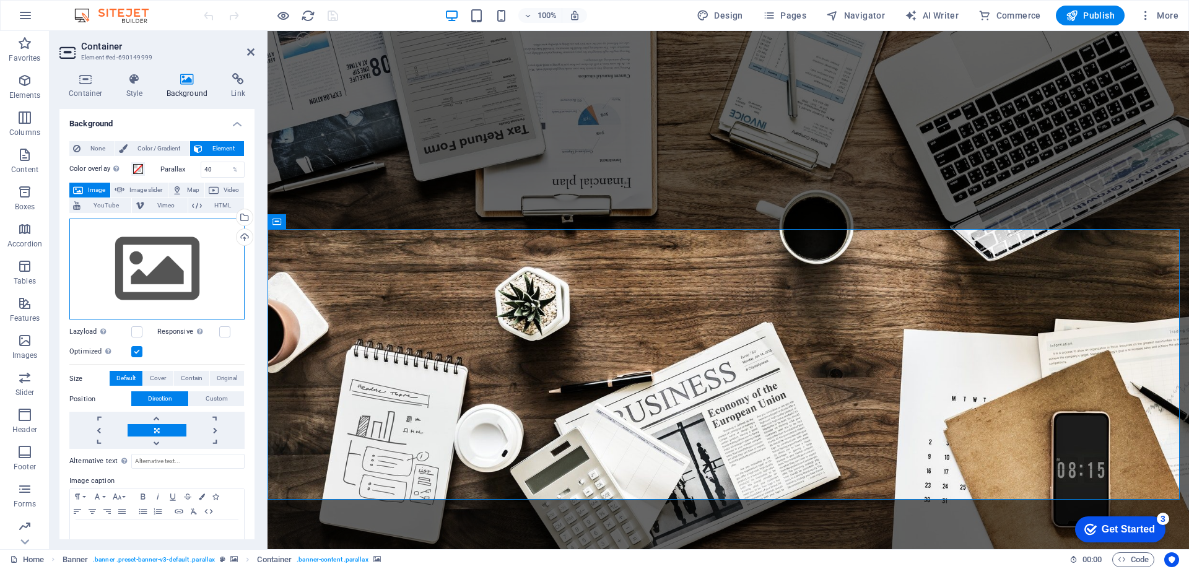
drag, startPoint x: 205, startPoint y: 245, endPoint x: 206, endPoint y: 233, distance: 12.5
drag, startPoint x: 206, startPoint y: 233, endPoint x: 177, endPoint y: 262, distance: 41.2
drag, startPoint x: 177, startPoint y: 262, endPoint x: 100, endPoint y: 150, distance: 136.3
click at [100, 150] on span "None" at bounding box center [97, 148] width 27 height 15
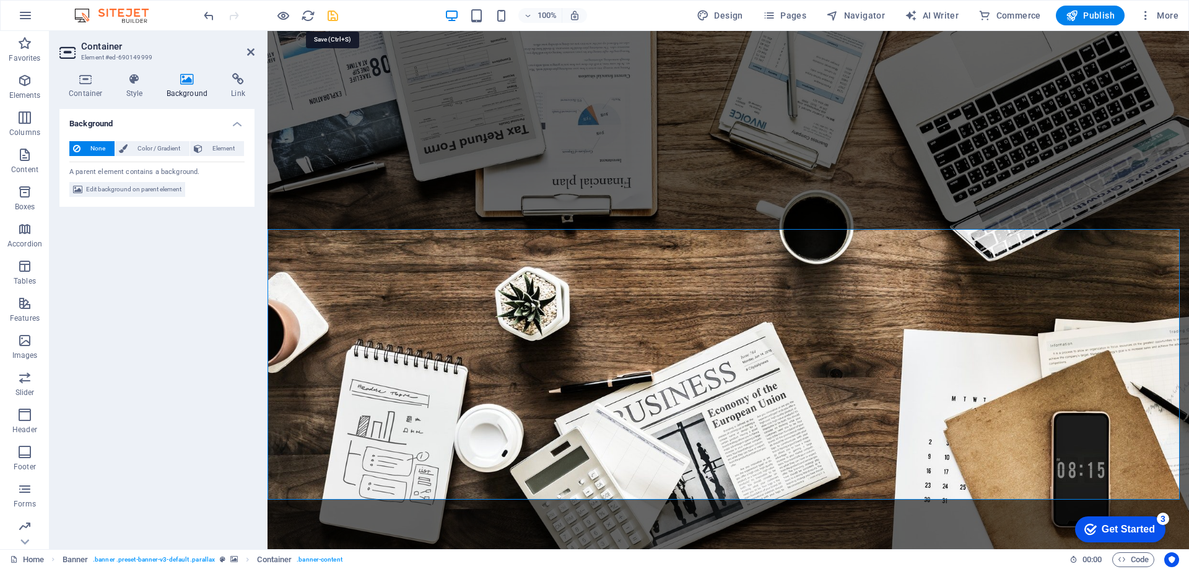
click at [336, 15] on icon "save" at bounding box center [333, 16] width 14 height 14
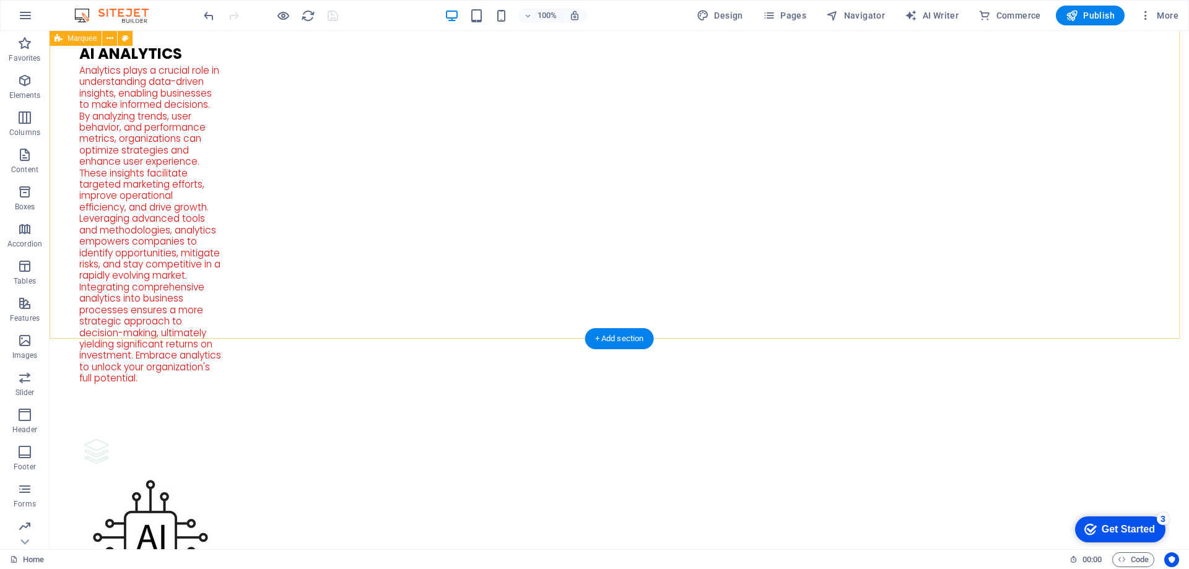
scroll to position [5049, 0]
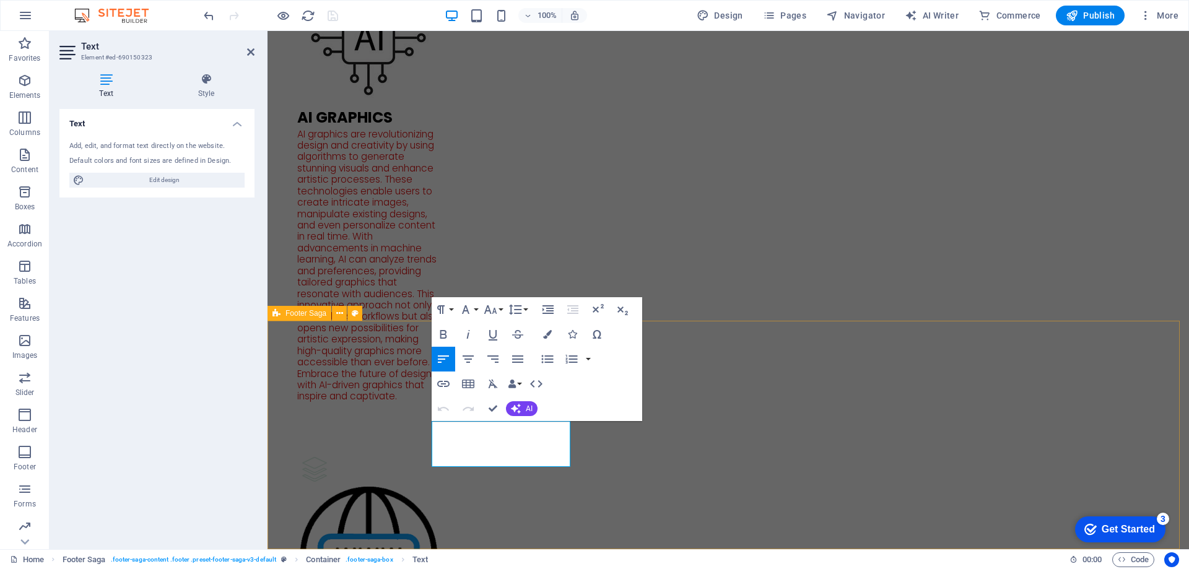
scroll to position [4940, 0]
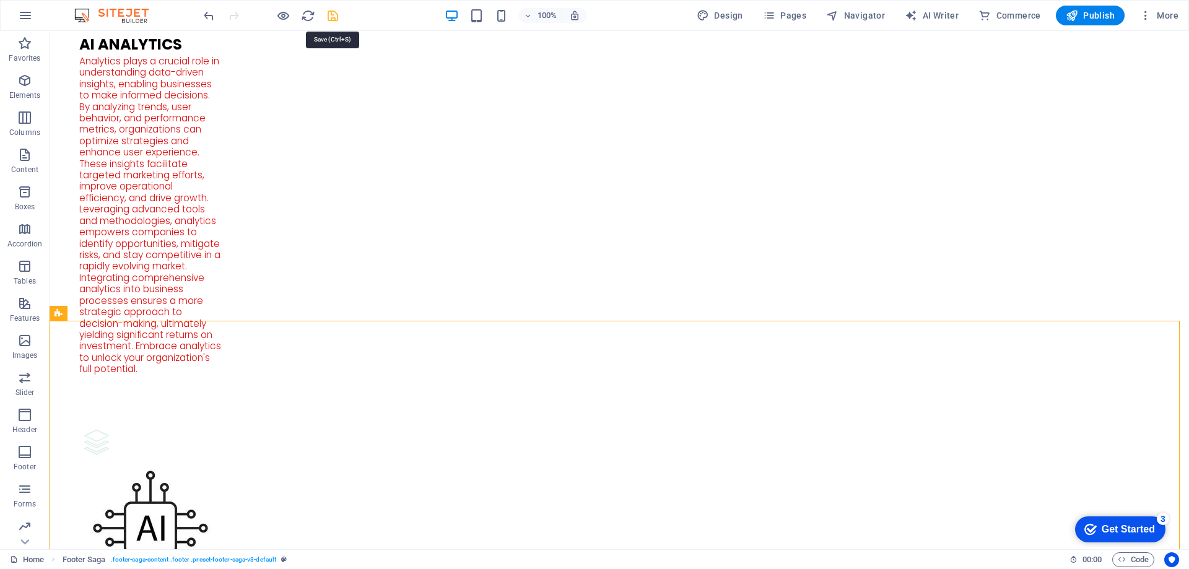
click at [333, 19] on icon "save" at bounding box center [333, 16] width 14 height 14
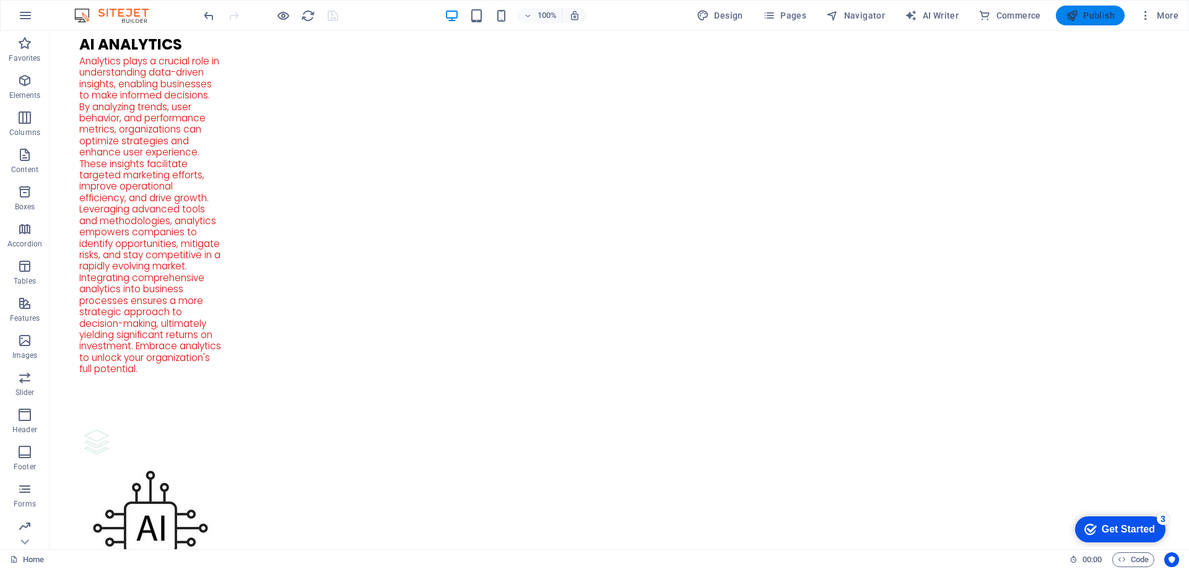
click at [1105, 14] on span "Publish" at bounding box center [1090, 15] width 49 height 12
